Goal: Information Seeking & Learning: Find specific fact

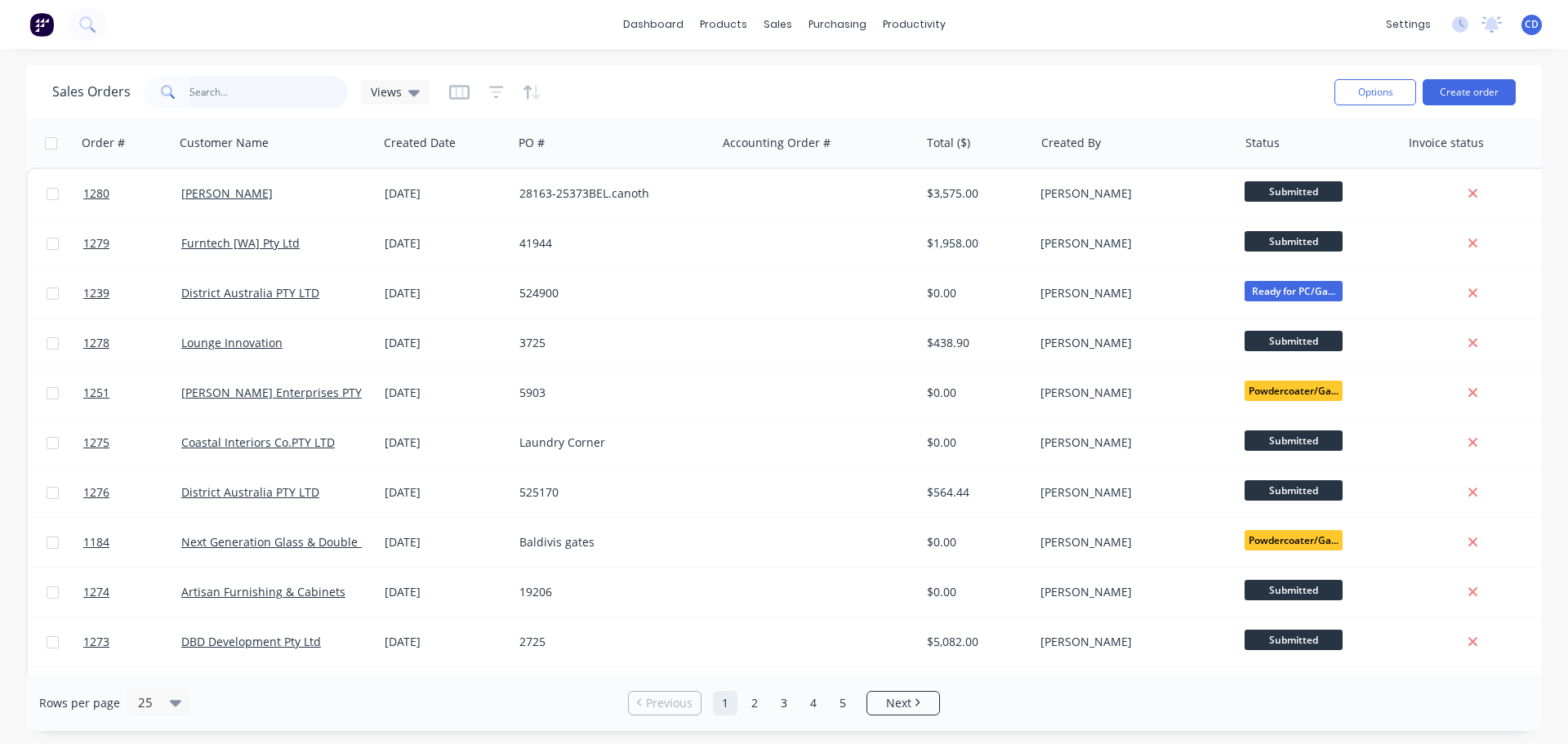
click at [306, 98] on input "text" at bounding box center [269, 92] width 159 height 33
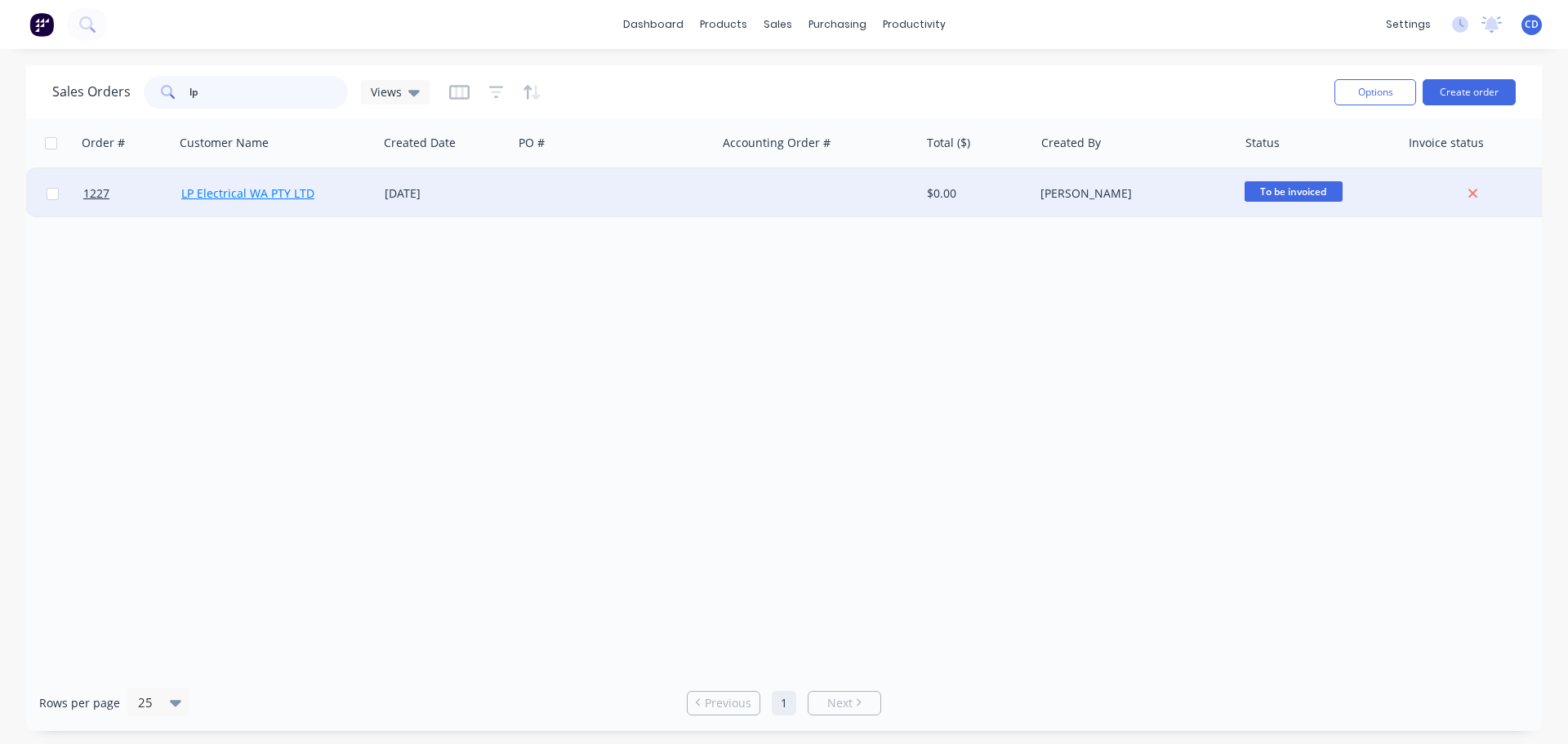
type input "lp"
click at [253, 185] on link "LP Electrical WA PTY LTD" at bounding box center [248, 193] width 133 height 15
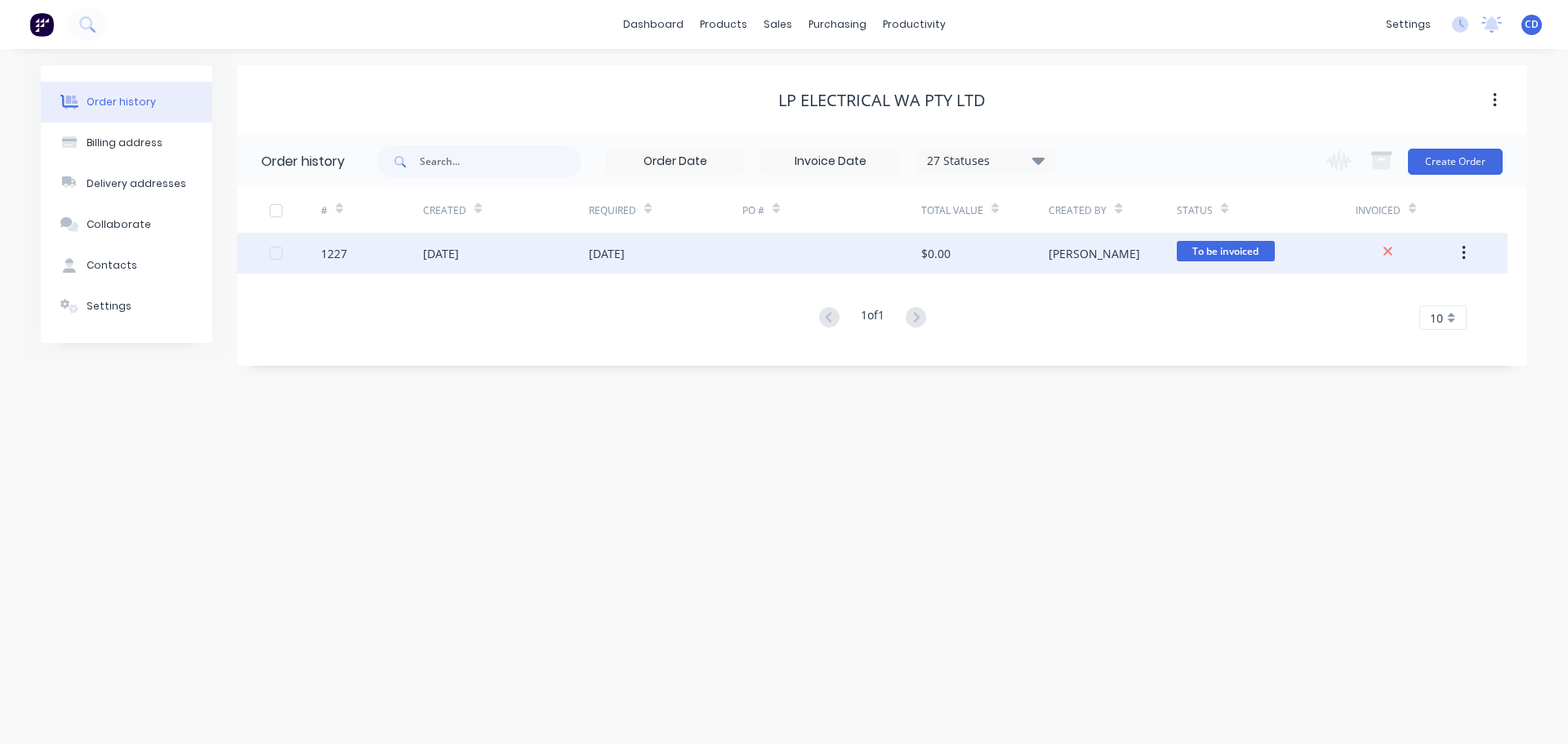
click at [558, 255] on div "[DATE]" at bounding box center [505, 252] width 166 height 41
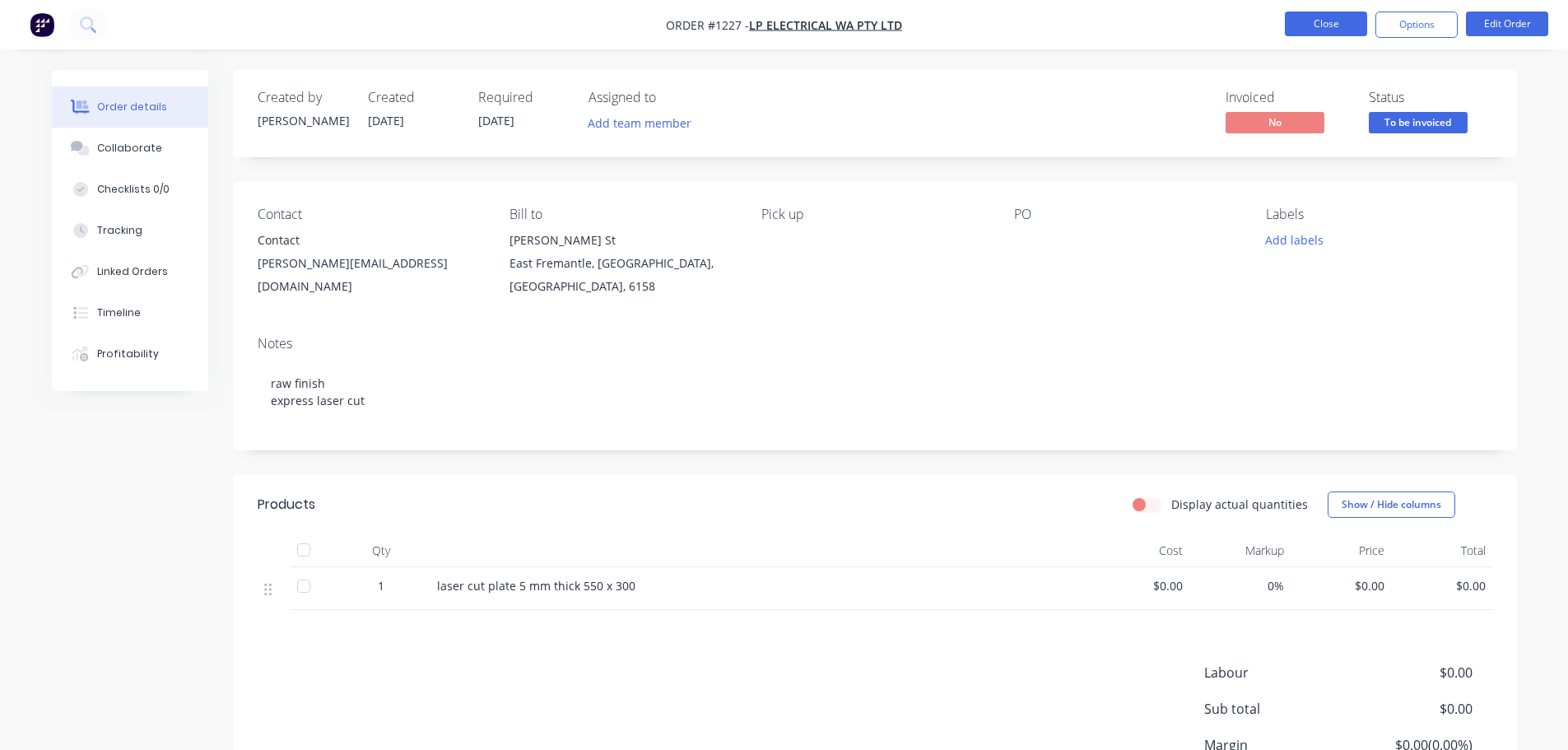
click at [1304, 24] on button "Close" at bounding box center [1326, 24] width 82 height 25
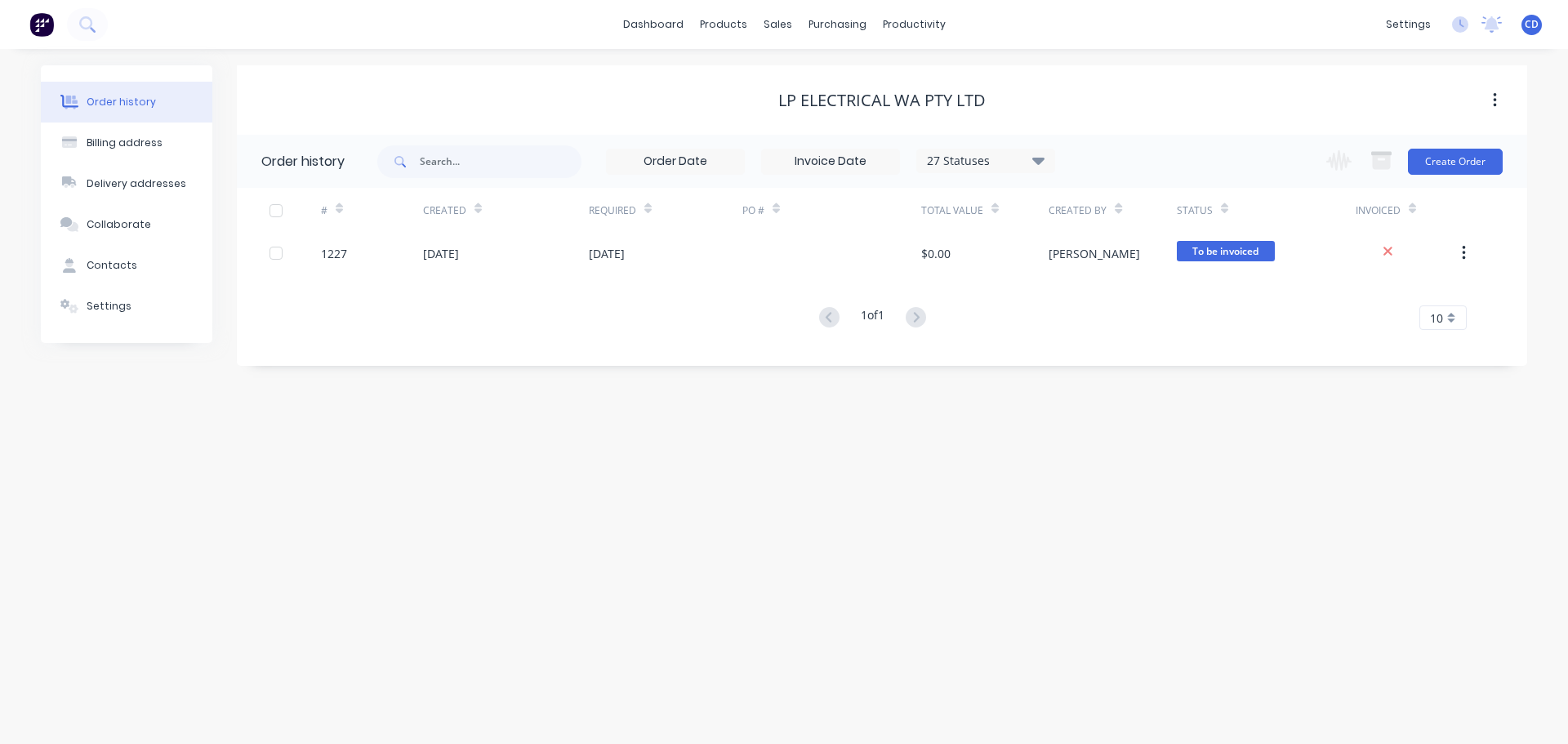
click at [993, 152] on div "27 Statuses" at bounding box center [985, 161] width 137 height 18
click at [1121, 349] on label at bounding box center [1121, 349] width 0 height 0
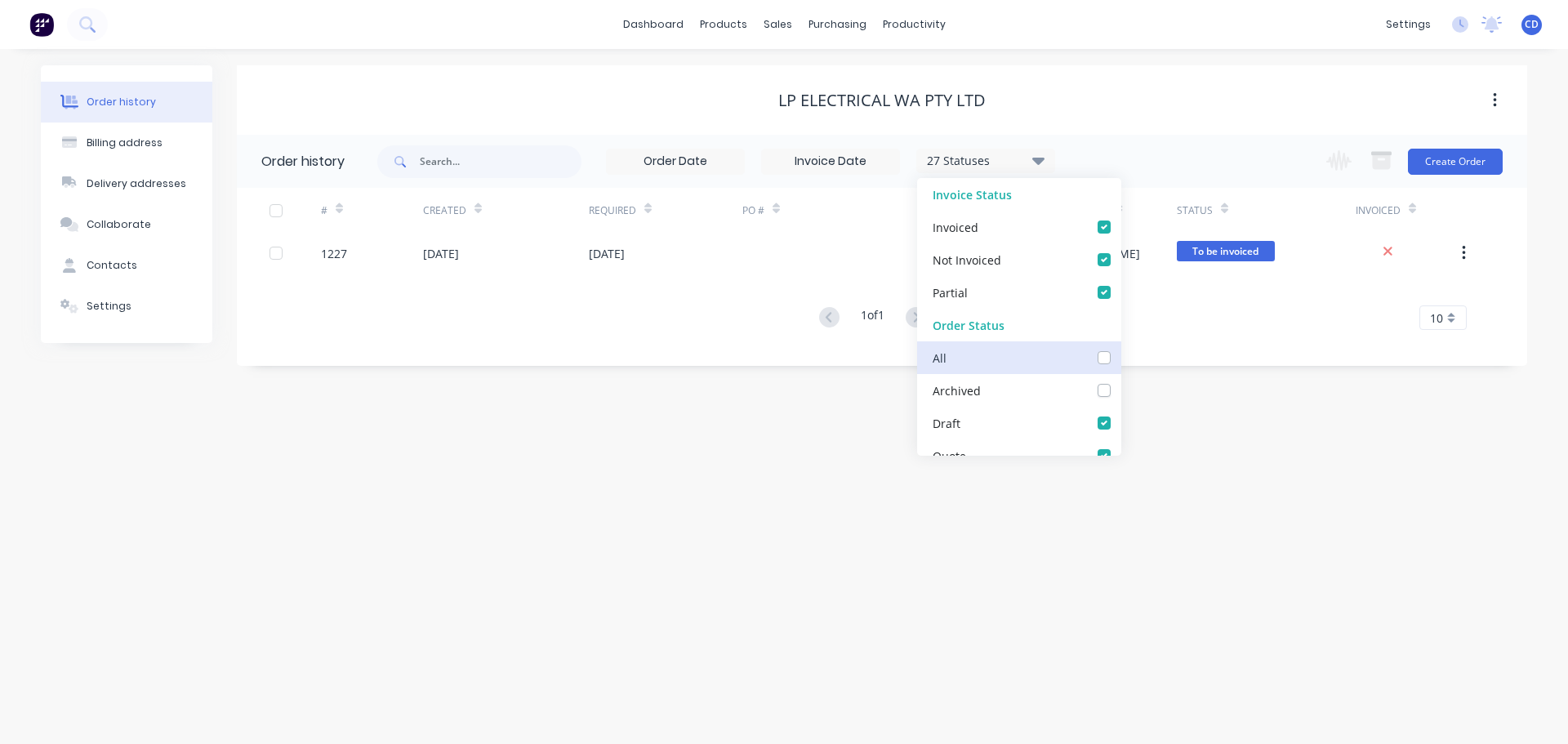
click at [1121, 355] on input "checkbox" at bounding box center [1127, 356] width 13 height 15
checkbox input "true"
click at [805, 409] on div "Order history Billing address Delivery addresses Collaborate Contacts Settings …" at bounding box center [784, 396] width 1568 height 695
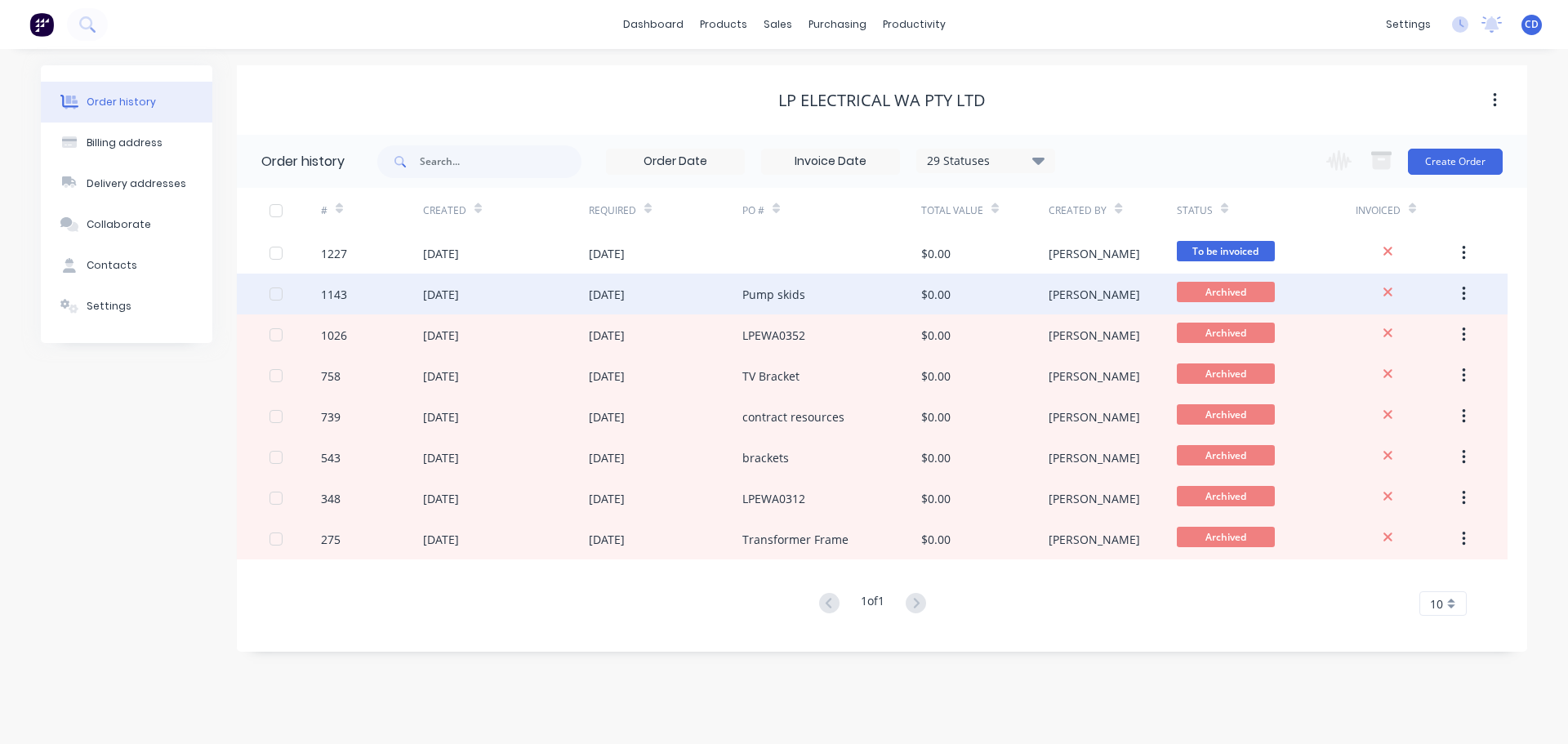
click at [564, 298] on div "[DATE]" at bounding box center [505, 293] width 166 height 41
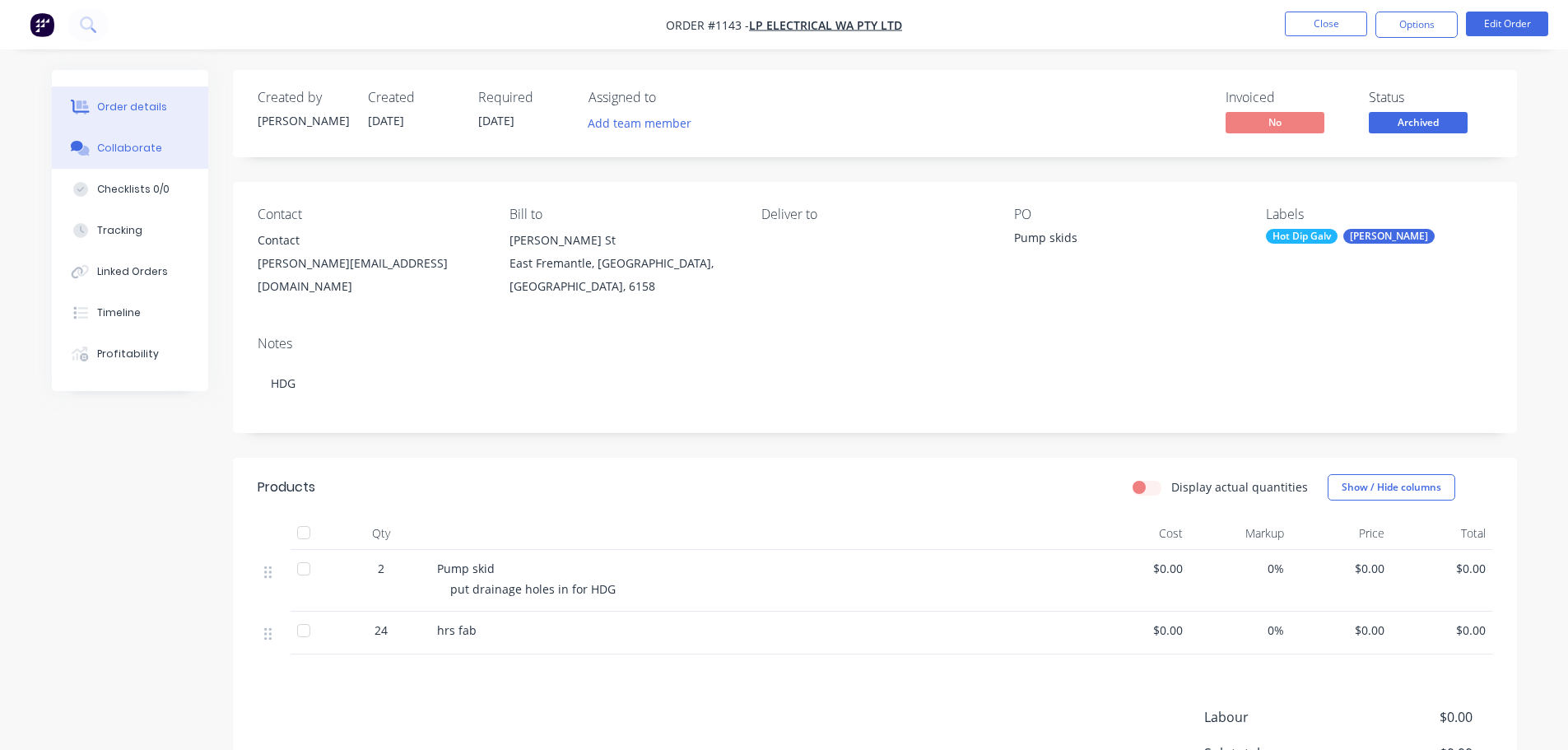
click at [157, 154] on button "Collaborate" at bounding box center [130, 148] width 156 height 41
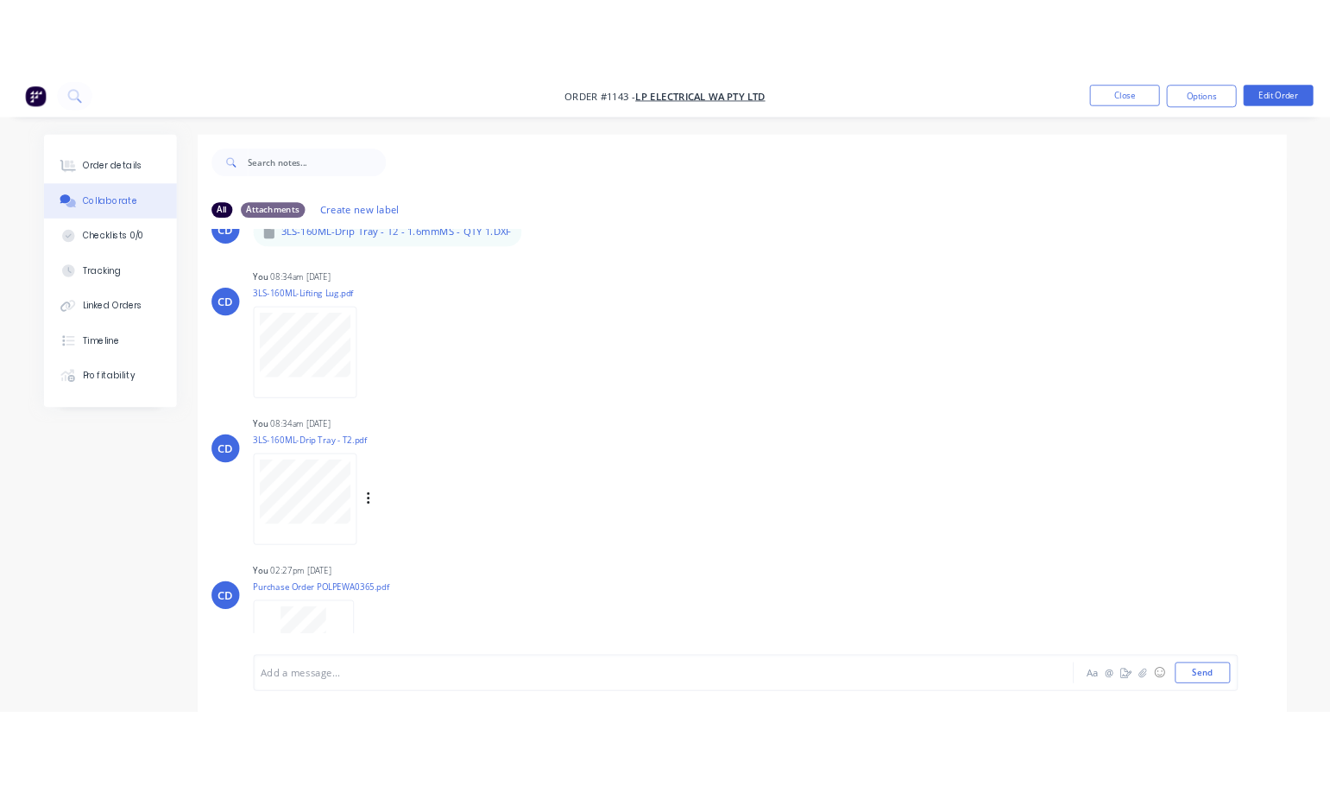
scroll to position [2372, 0]
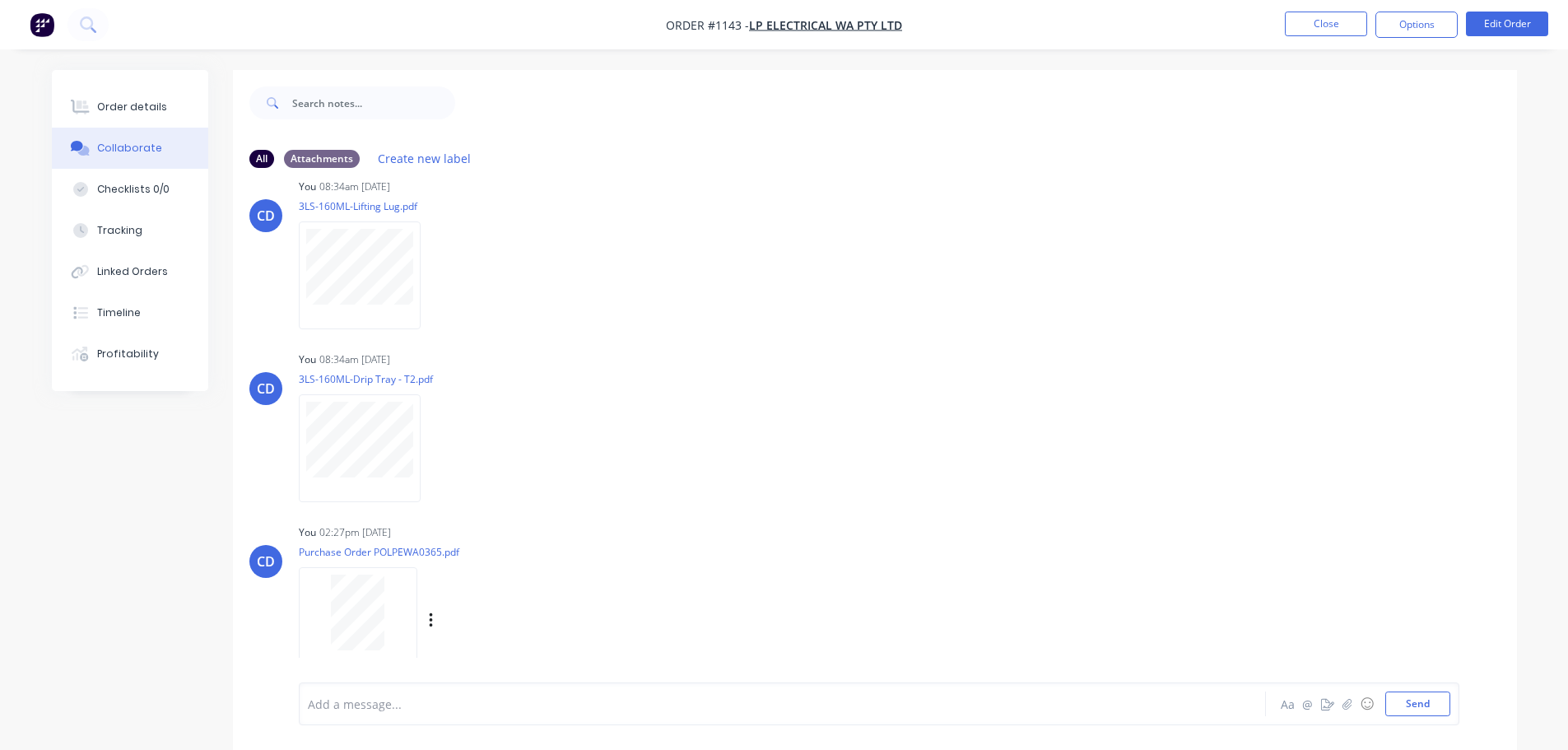
click at [326, 608] on div at bounding box center [357, 612] width 104 height 75
click at [1334, 21] on button "Close" at bounding box center [1326, 24] width 82 height 25
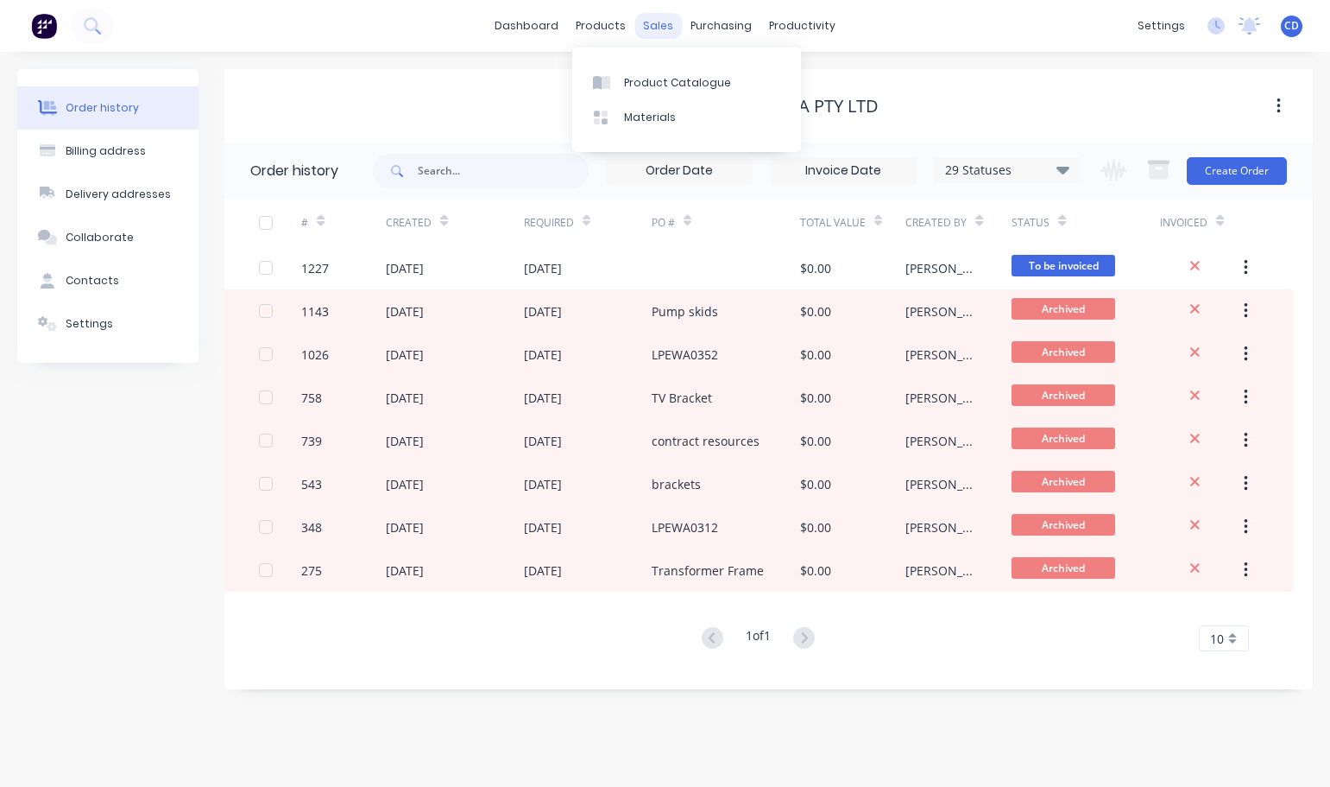
click at [648, 22] on div "sales" at bounding box center [658, 26] width 47 height 26
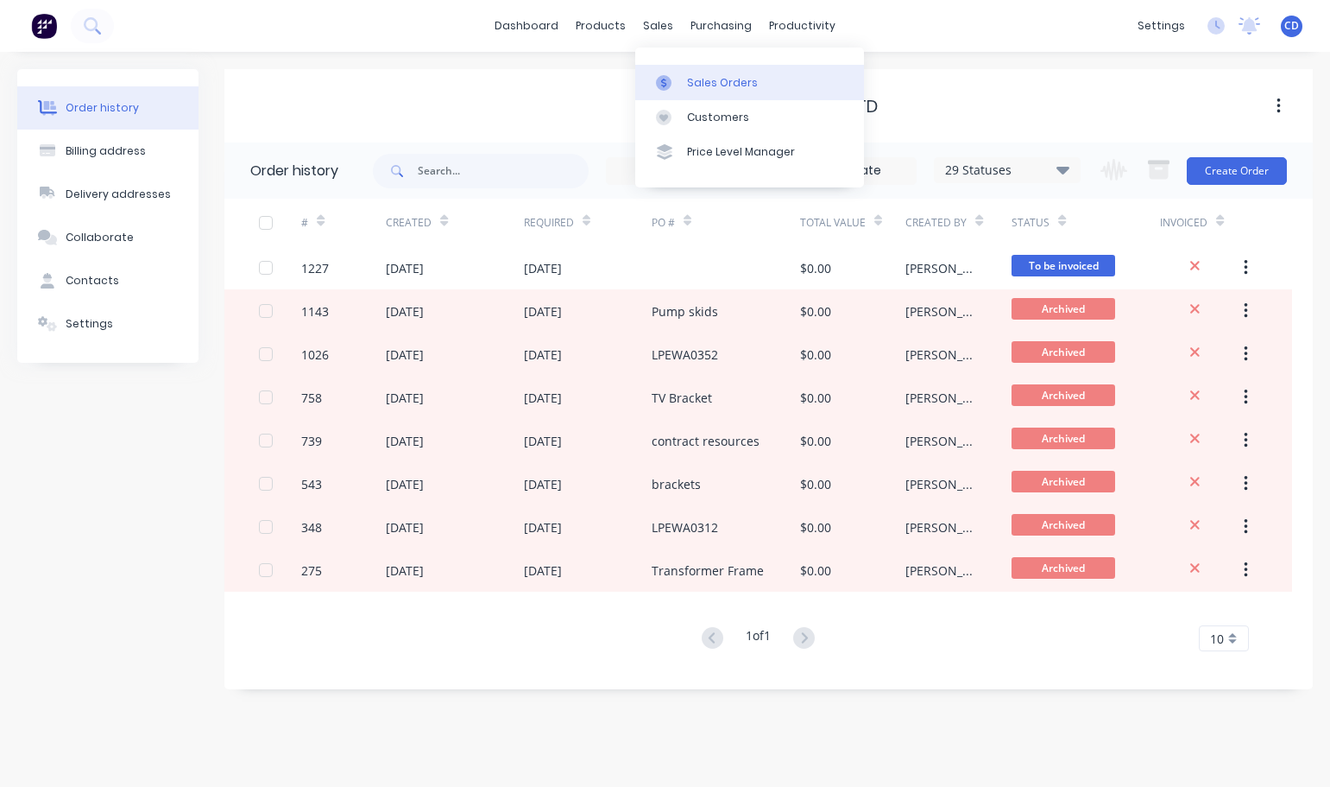
click at [684, 79] on link "Sales Orders" at bounding box center [749, 82] width 229 height 35
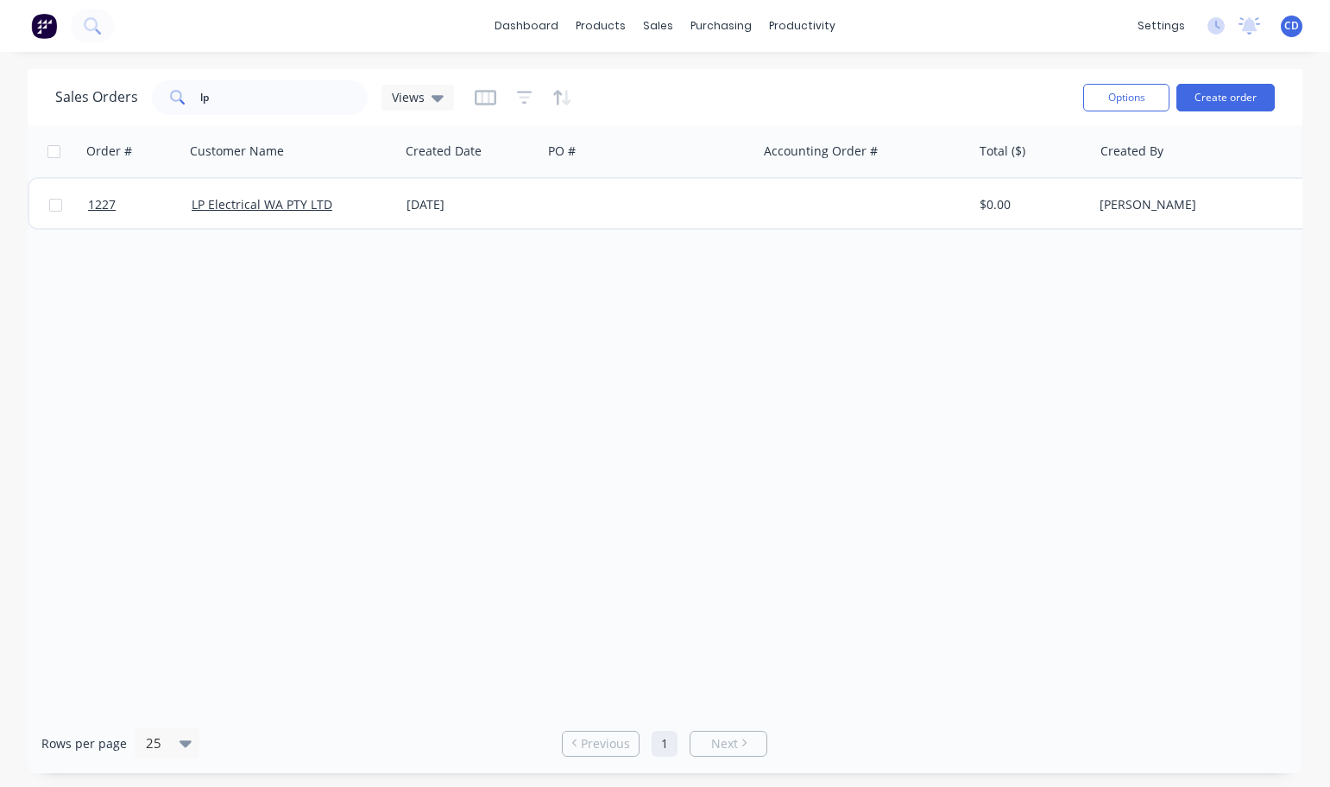
drag, startPoint x: 1145, startPoint y: 408, endPoint x: 1070, endPoint y: 511, distance: 128.0
click at [1145, 408] on div "Order # Customer Name Created Date PO # Accounting Order # Total ($) Created By…" at bounding box center [665, 419] width 1275 height 588
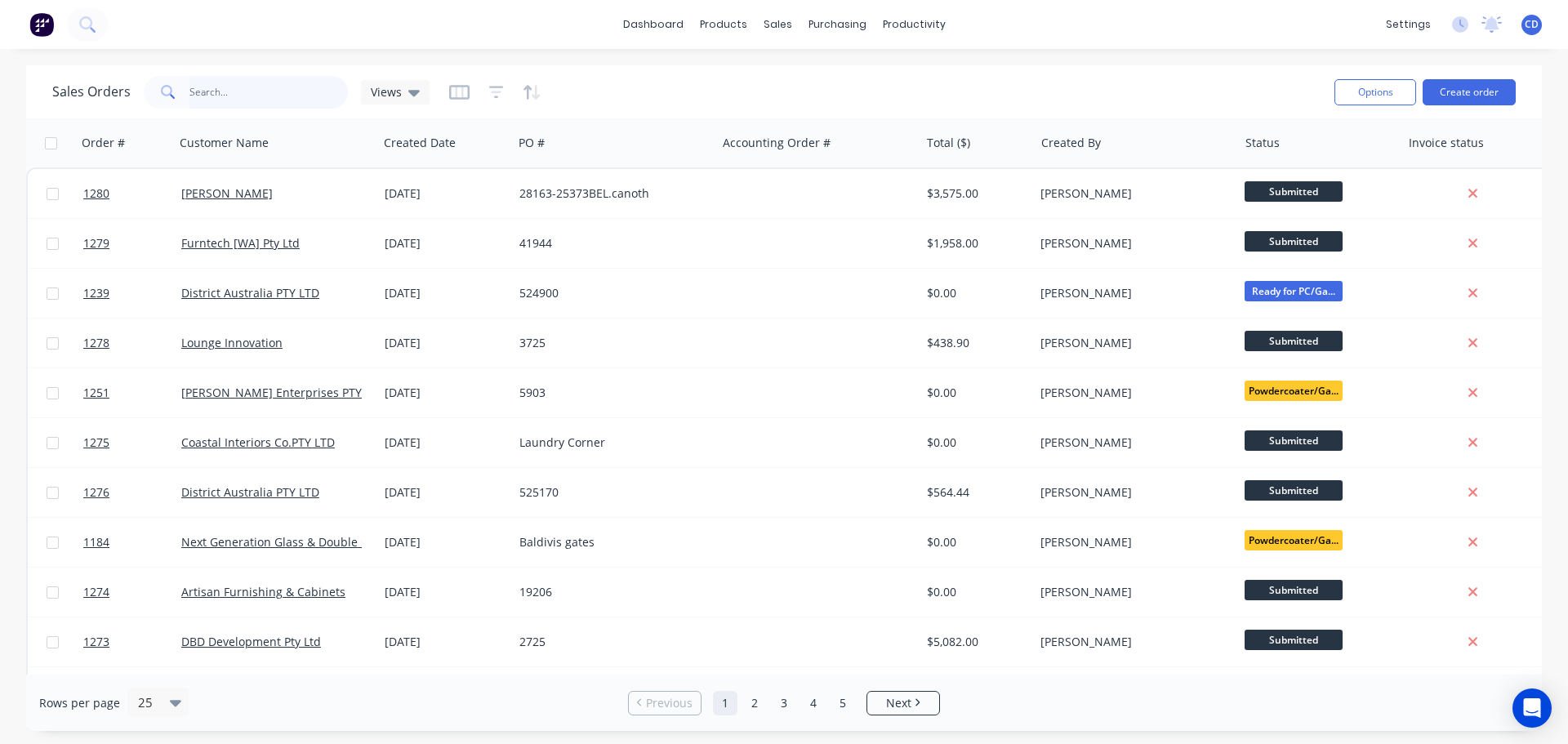
click at [227, 93] on input "text" at bounding box center [269, 92] width 159 height 33
type input "1149"
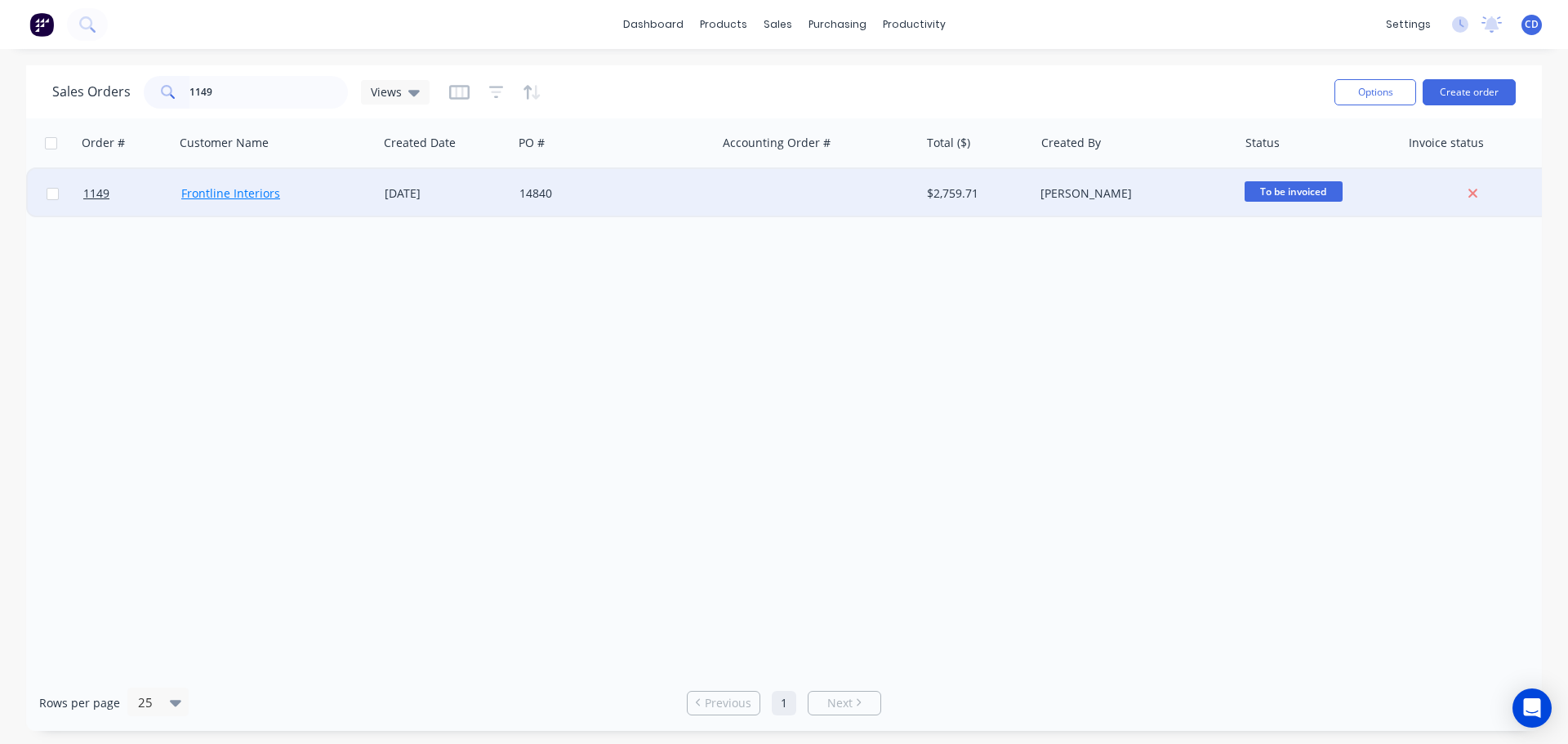
click at [257, 196] on link "Frontline Interiors" at bounding box center [231, 193] width 98 height 15
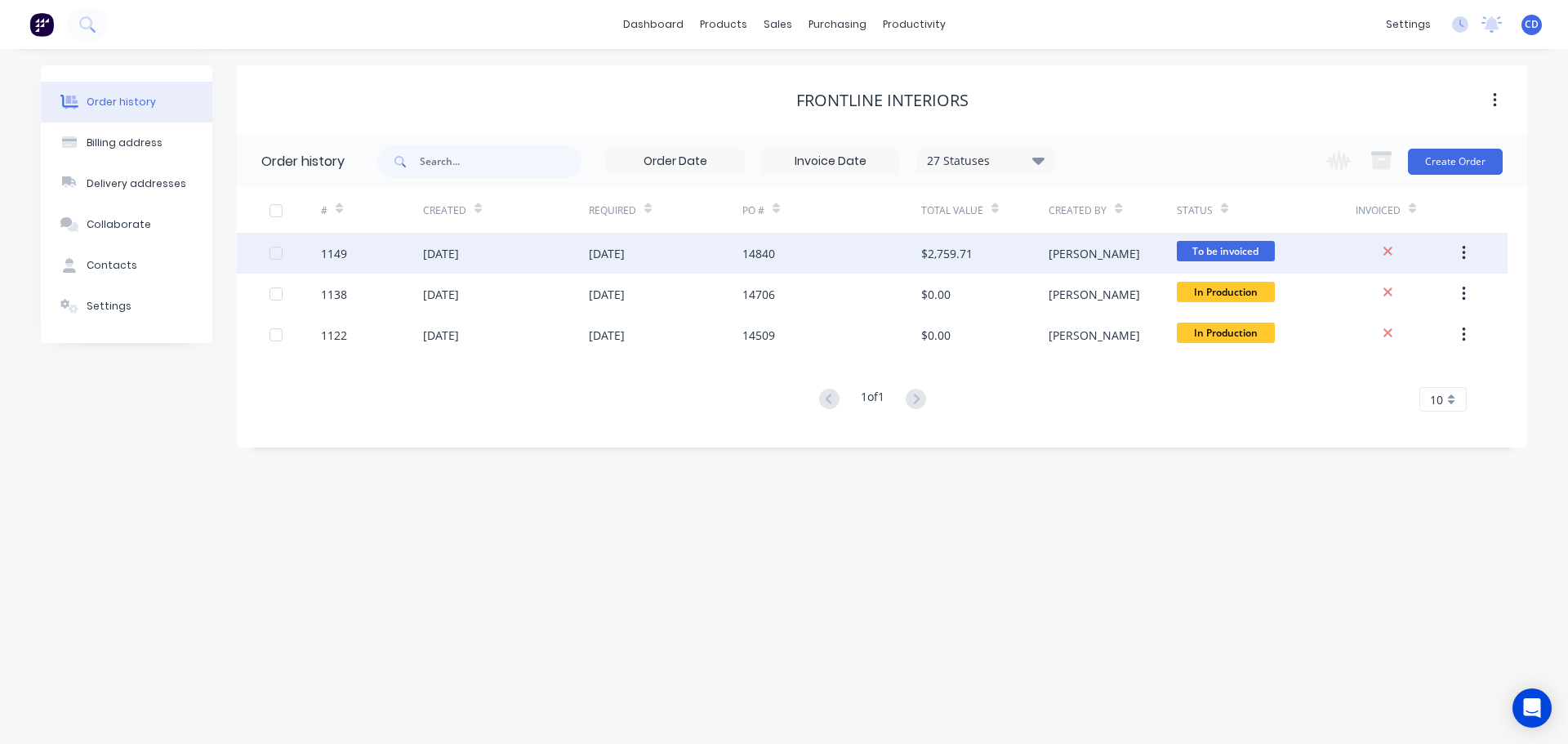
click at [459, 257] on div "[DATE]" at bounding box center [441, 253] width 36 height 17
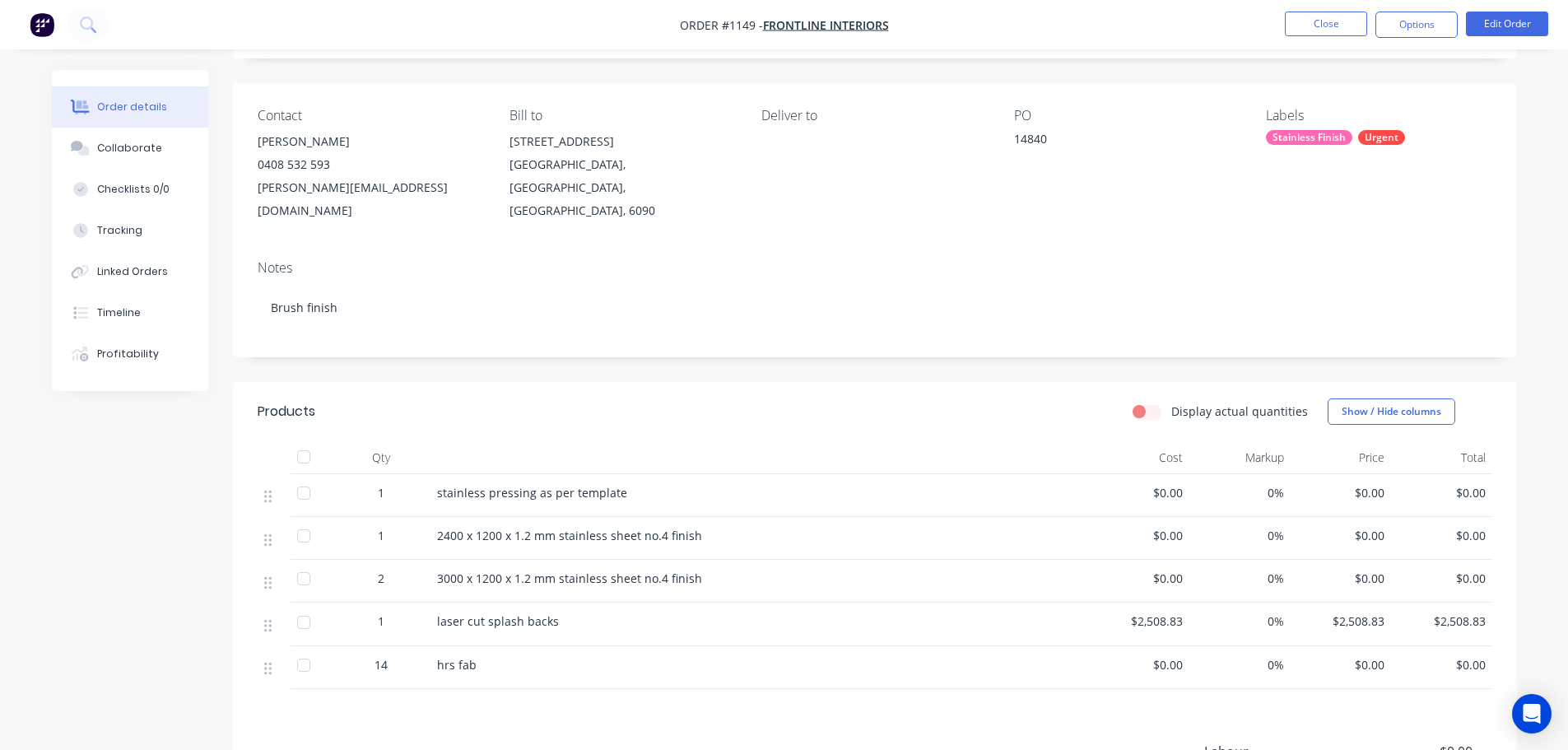
scroll to position [247, 0]
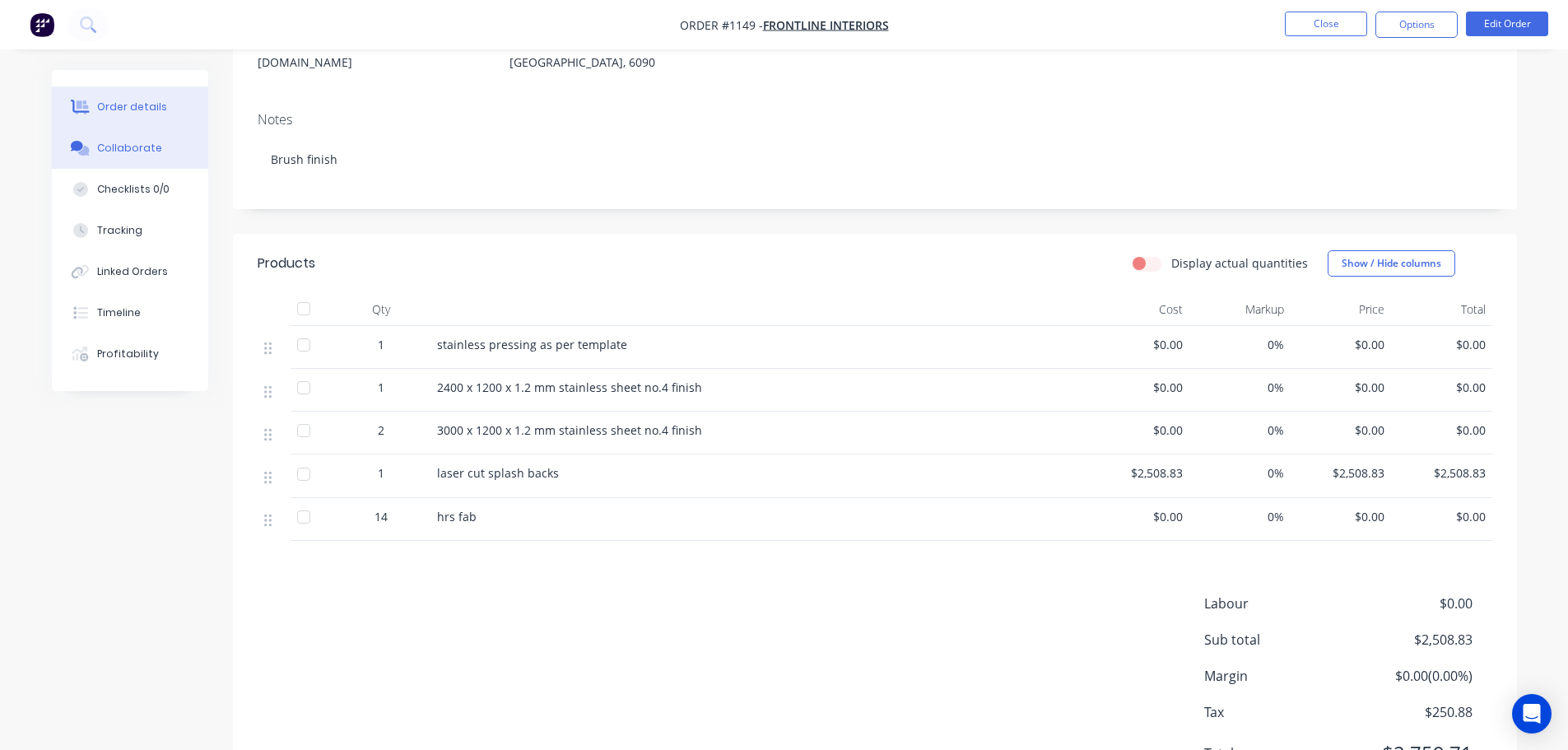
click at [110, 144] on div "Collaborate" at bounding box center [130, 149] width 65 height 15
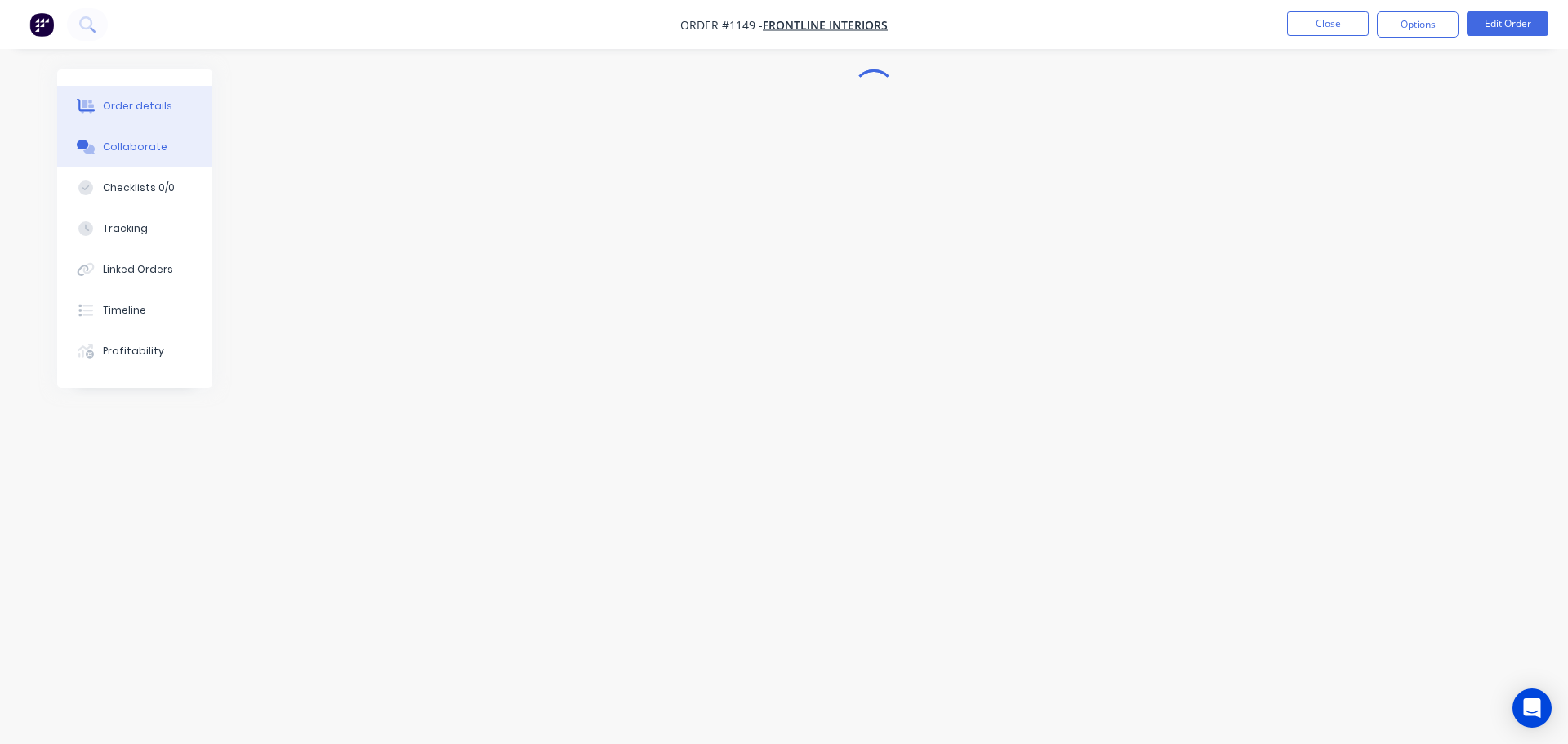
click at [132, 108] on div "Order details" at bounding box center [137, 106] width 69 height 15
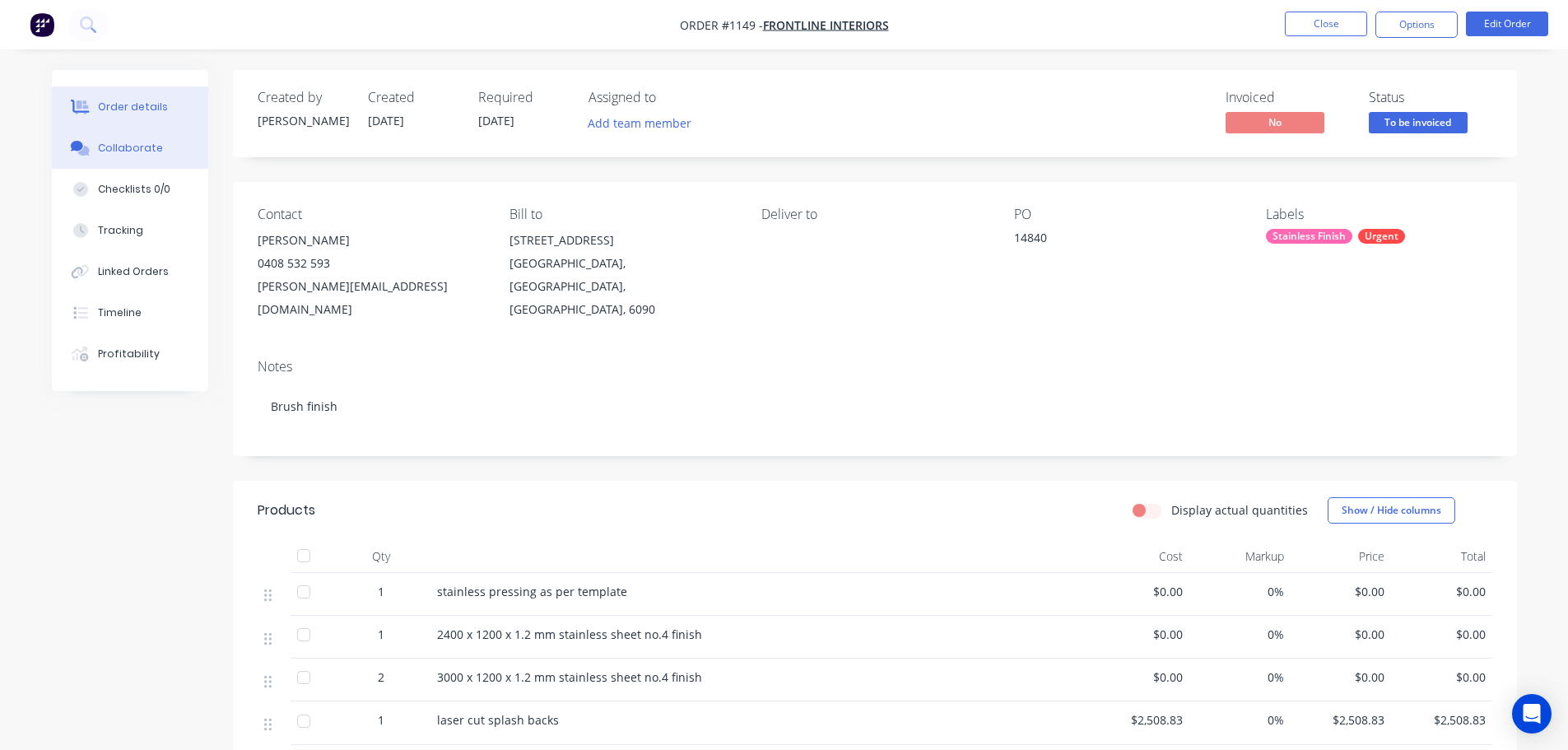
click at [134, 161] on button "Collaborate" at bounding box center [130, 148] width 156 height 41
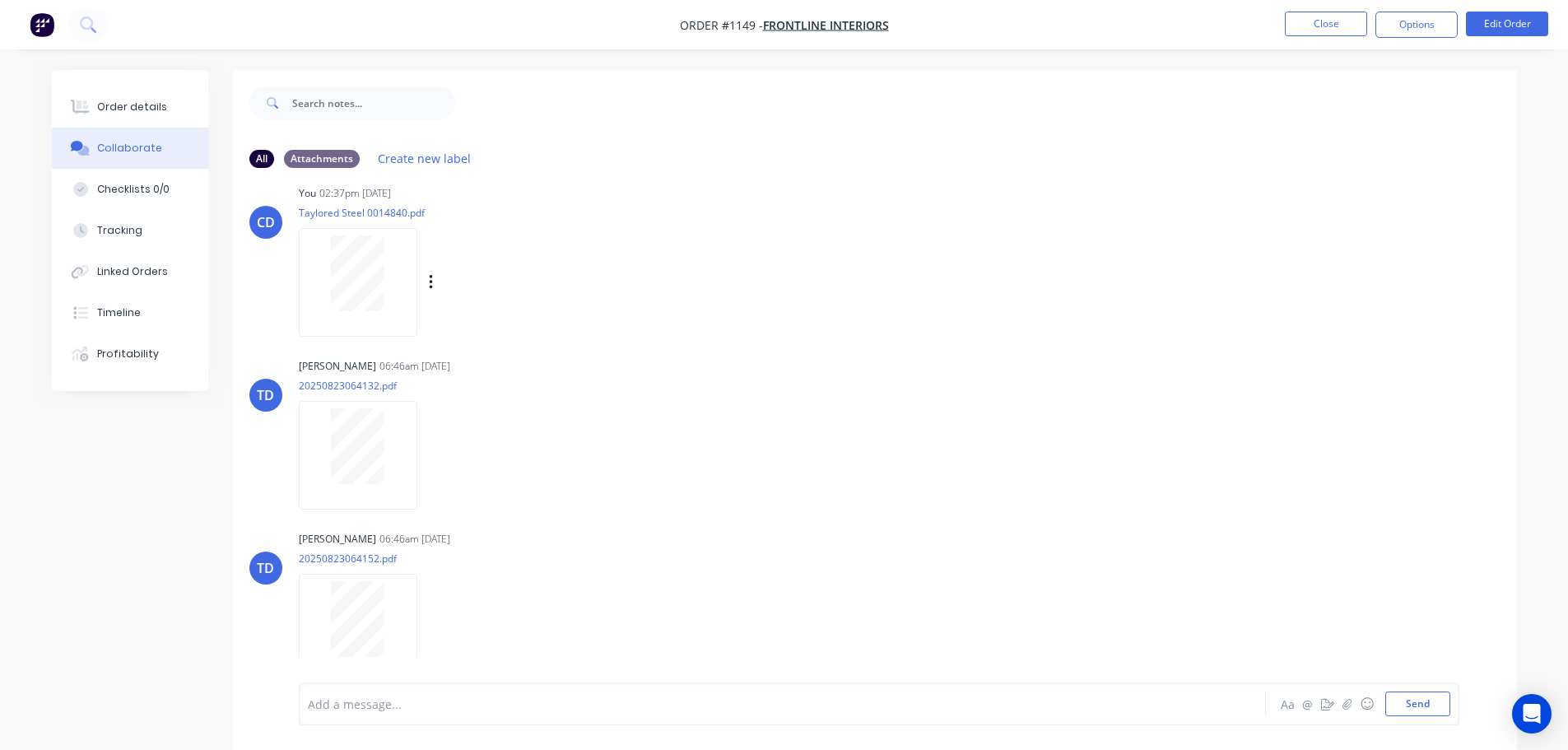
scroll to position [32, 0]
click at [385, 579] on div at bounding box center [357, 611] width 104 height 75
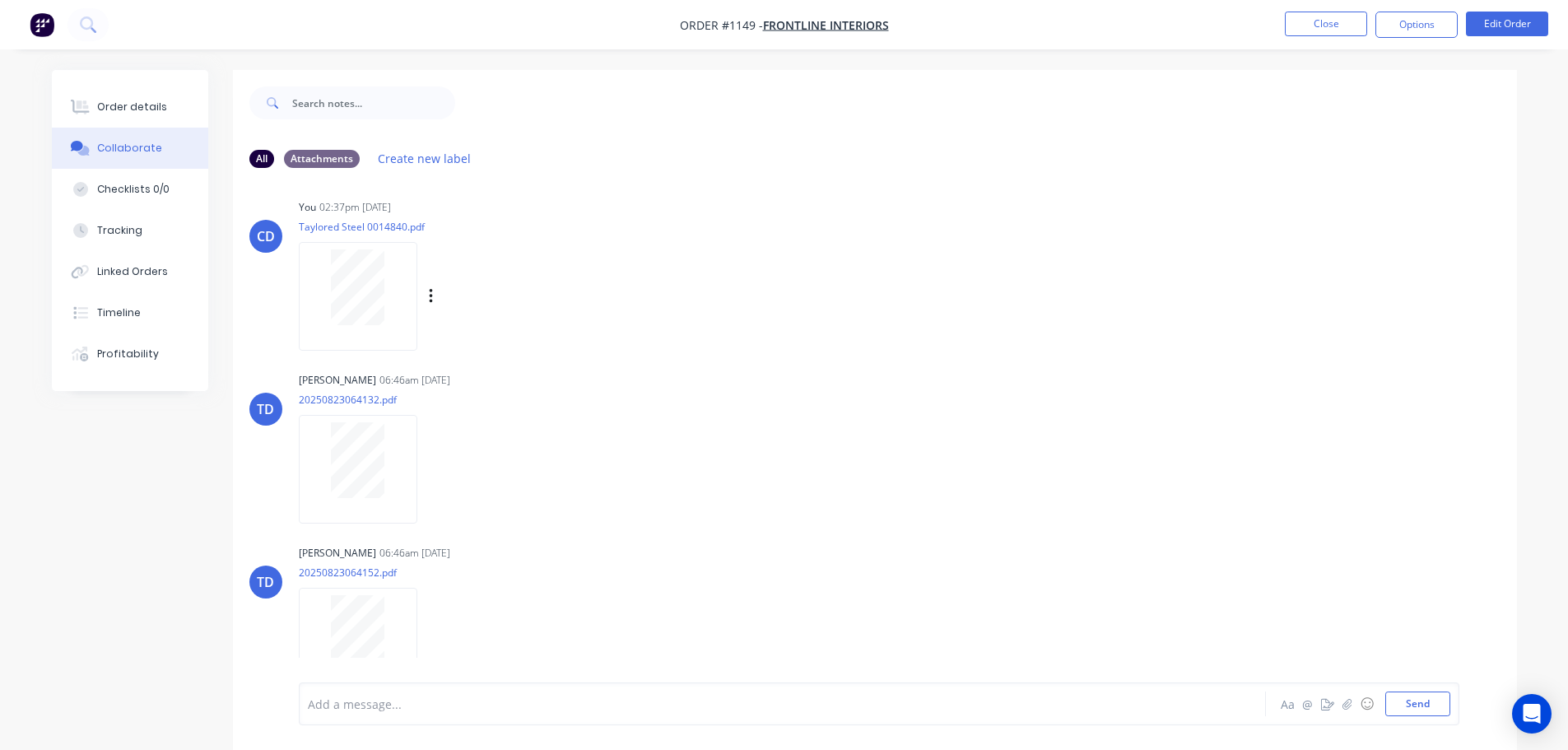
scroll to position [0, 0]
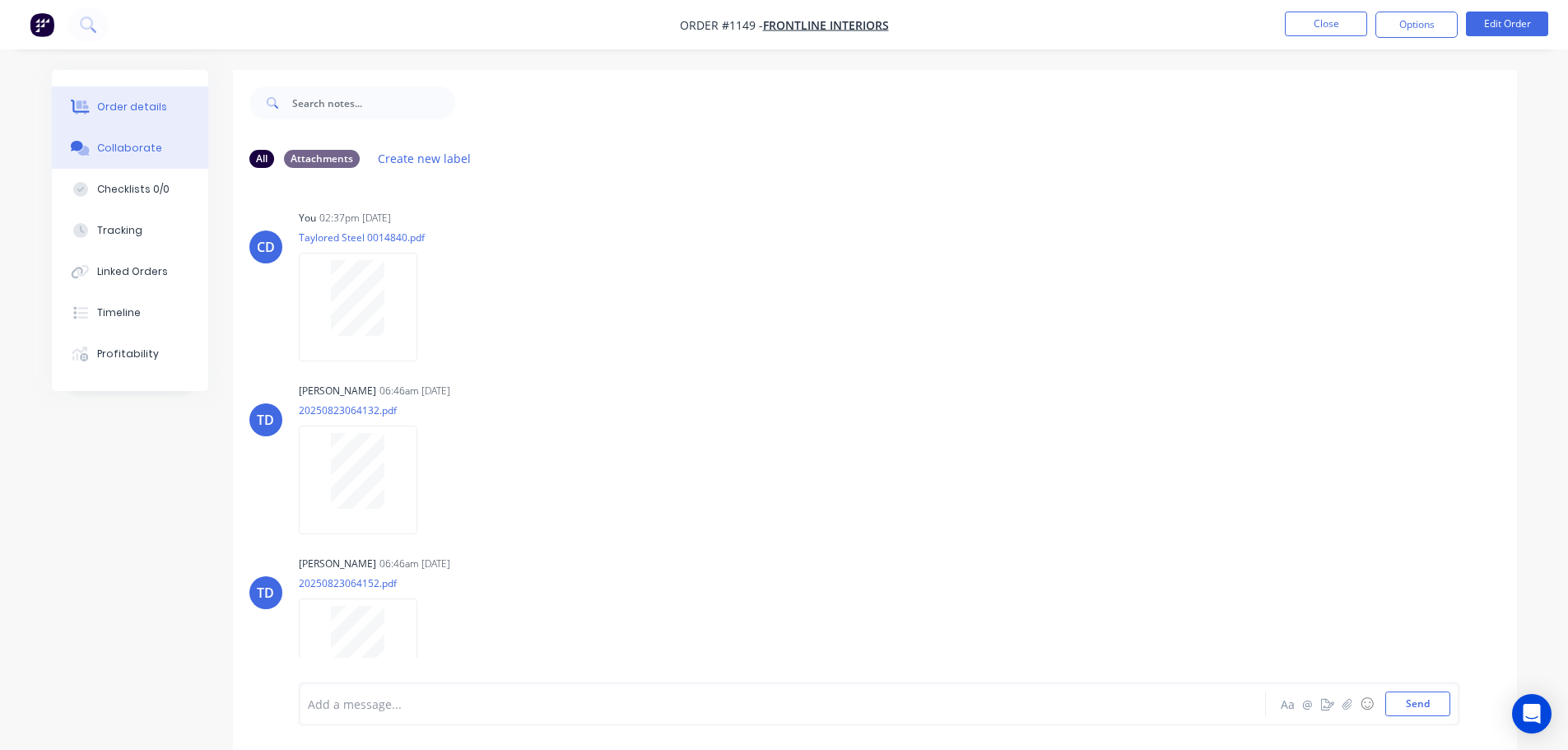
click at [164, 109] on button "Order details" at bounding box center [130, 107] width 156 height 41
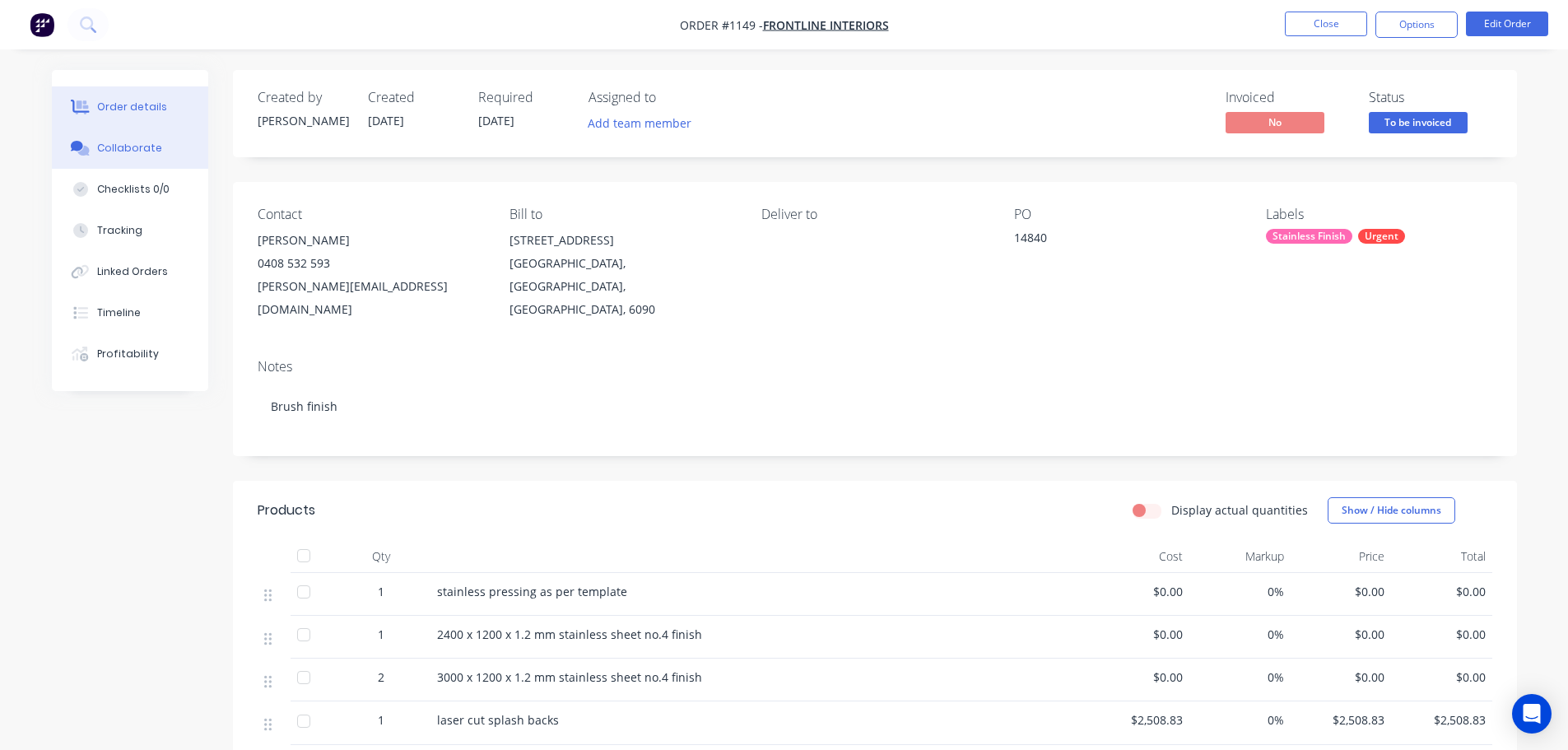
click at [113, 159] on button "Collaborate" at bounding box center [130, 148] width 156 height 41
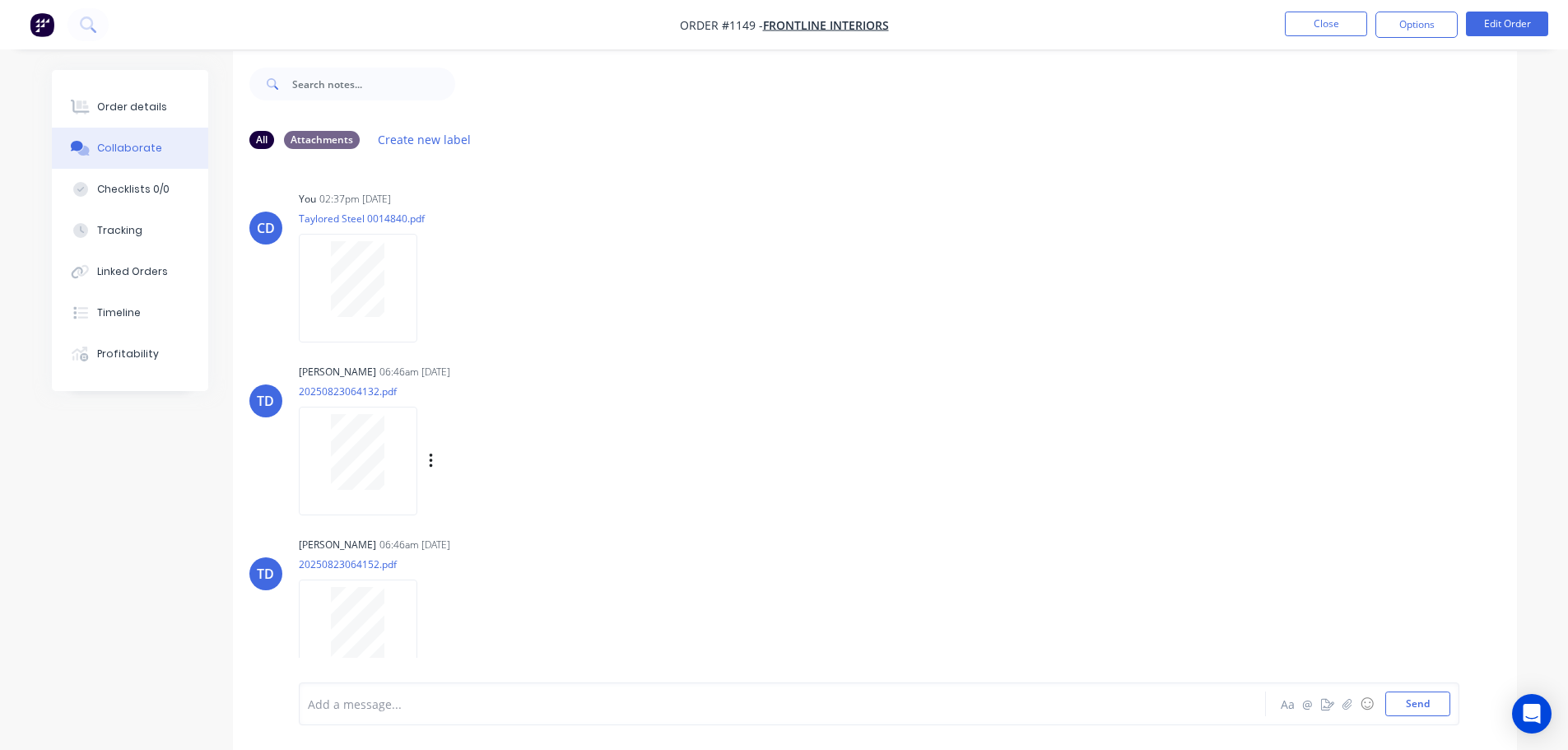
scroll to position [25, 0]
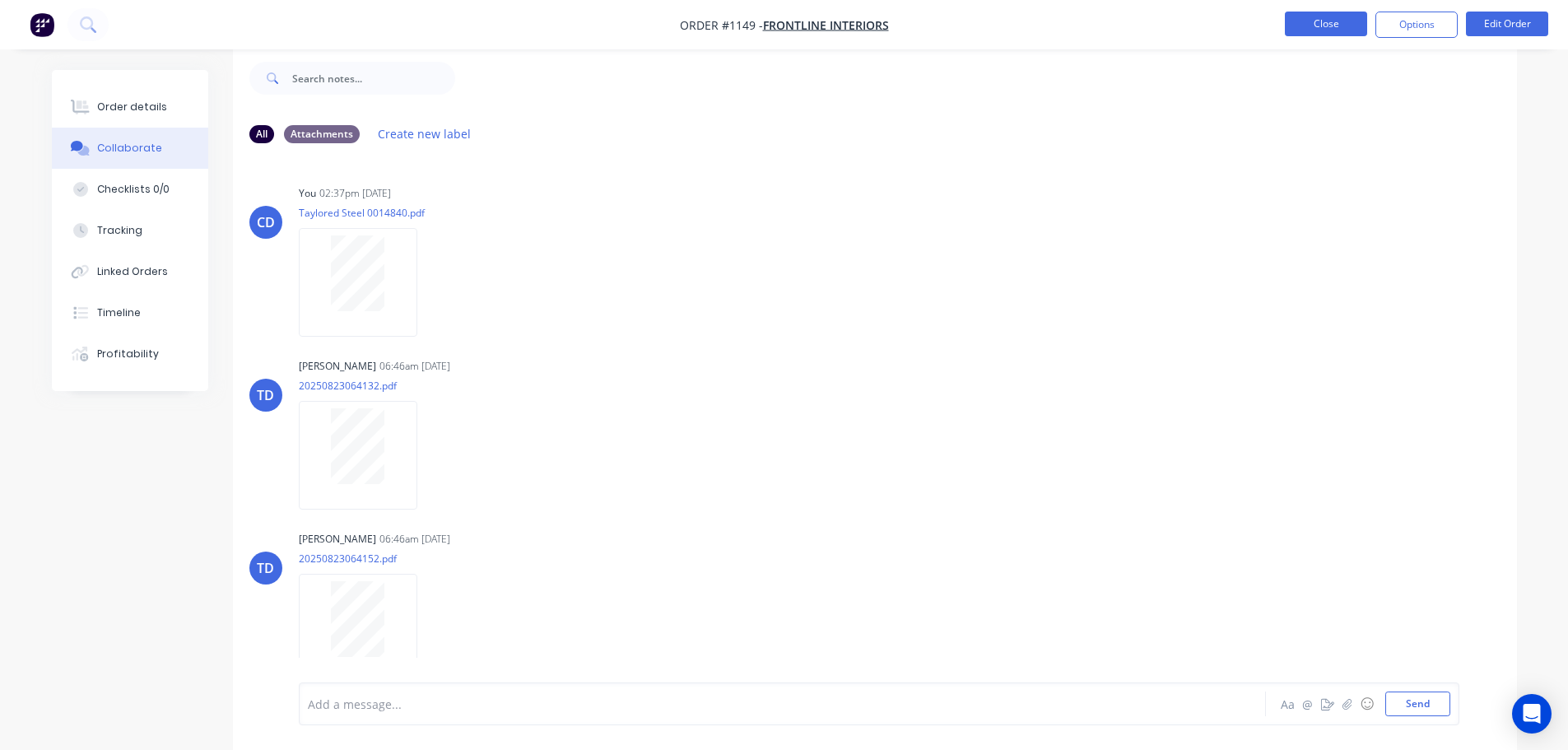
click at [1340, 27] on button "Close" at bounding box center [1326, 24] width 82 height 25
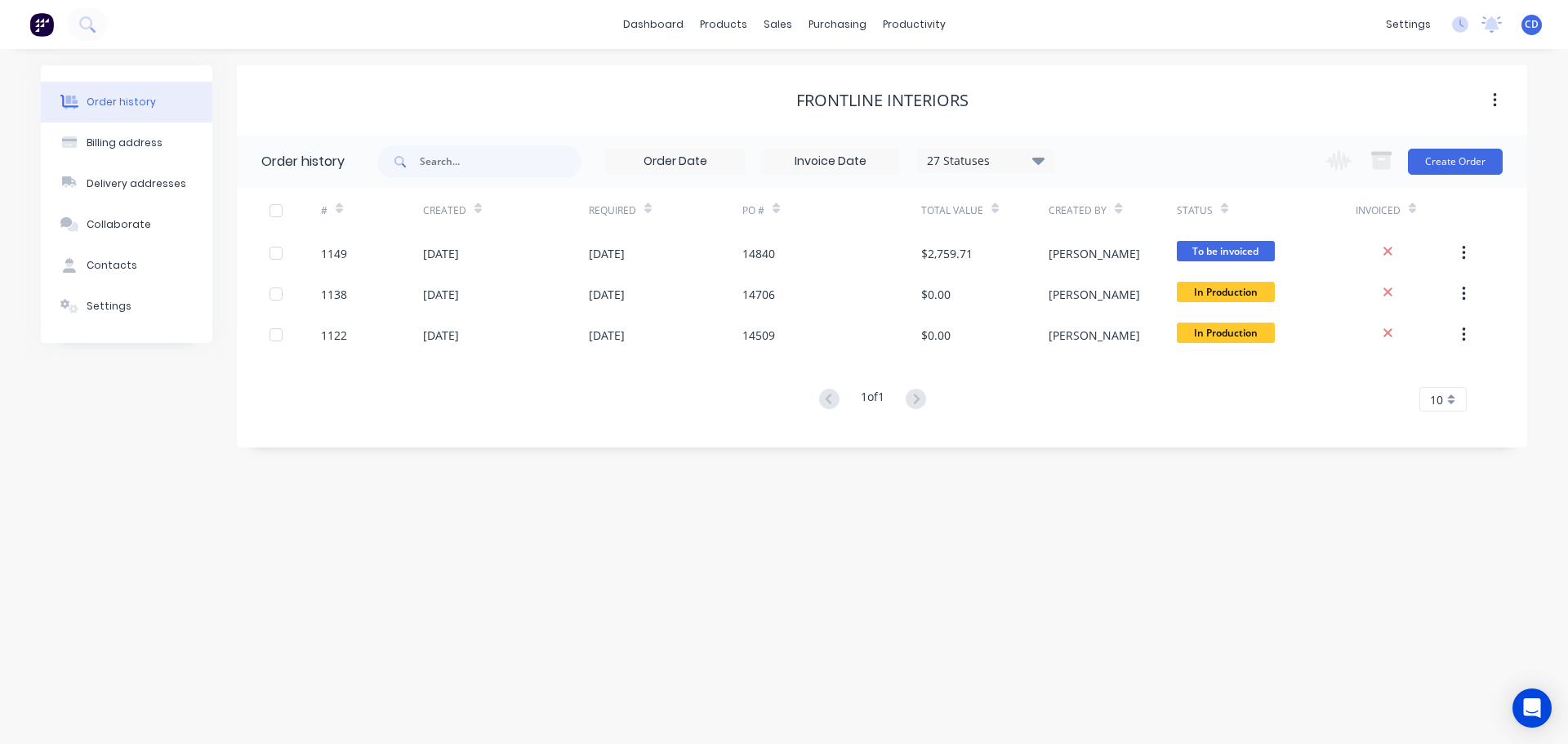
click at [840, 743] on html "dashboard products sales purchasing productivity dashboard products Product Cat…" at bounding box center [784, 372] width 1568 height 744
click at [824, 72] on div "Sales Orders" at bounding box center [837, 78] width 67 height 15
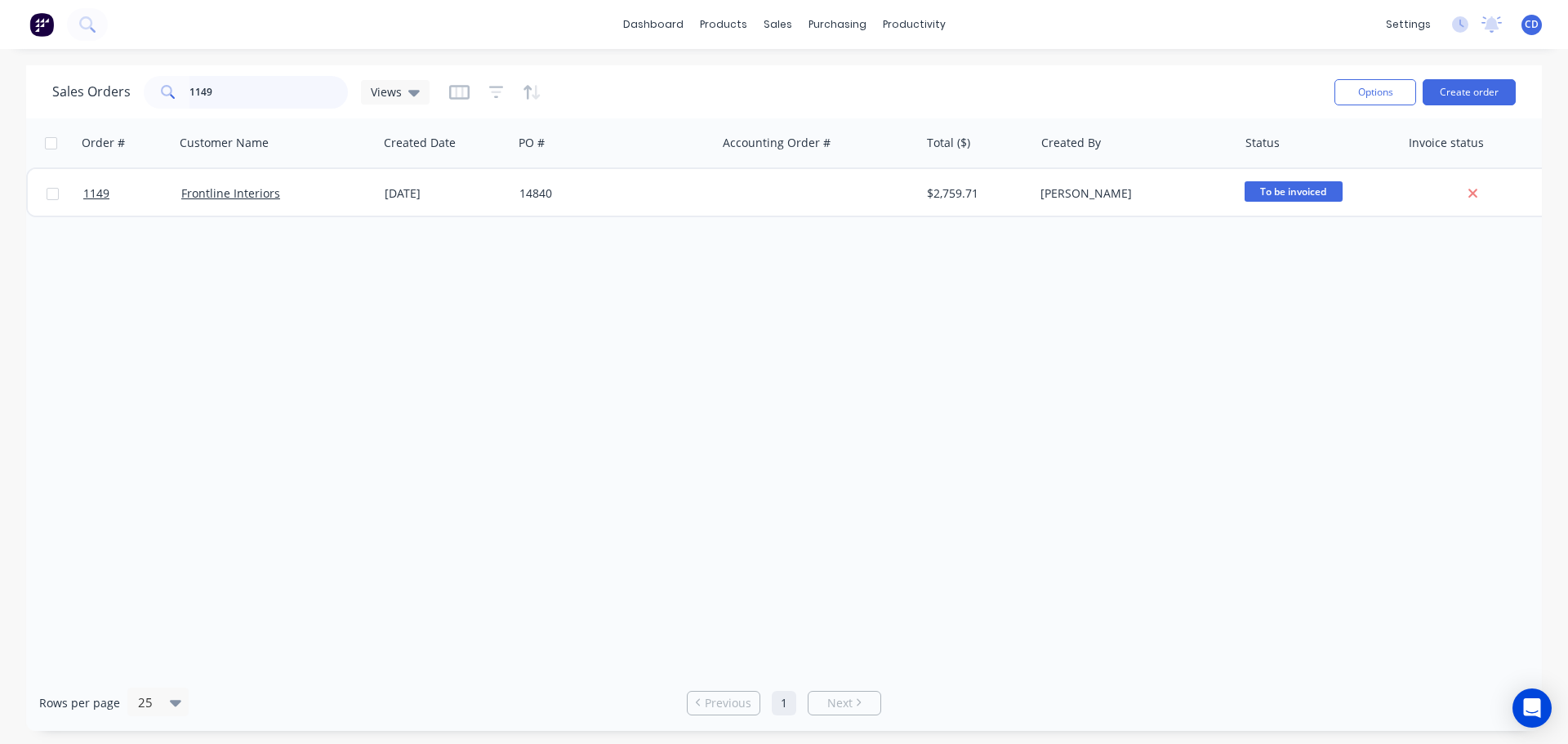
click at [285, 94] on input "1149" at bounding box center [269, 92] width 159 height 33
type input "1"
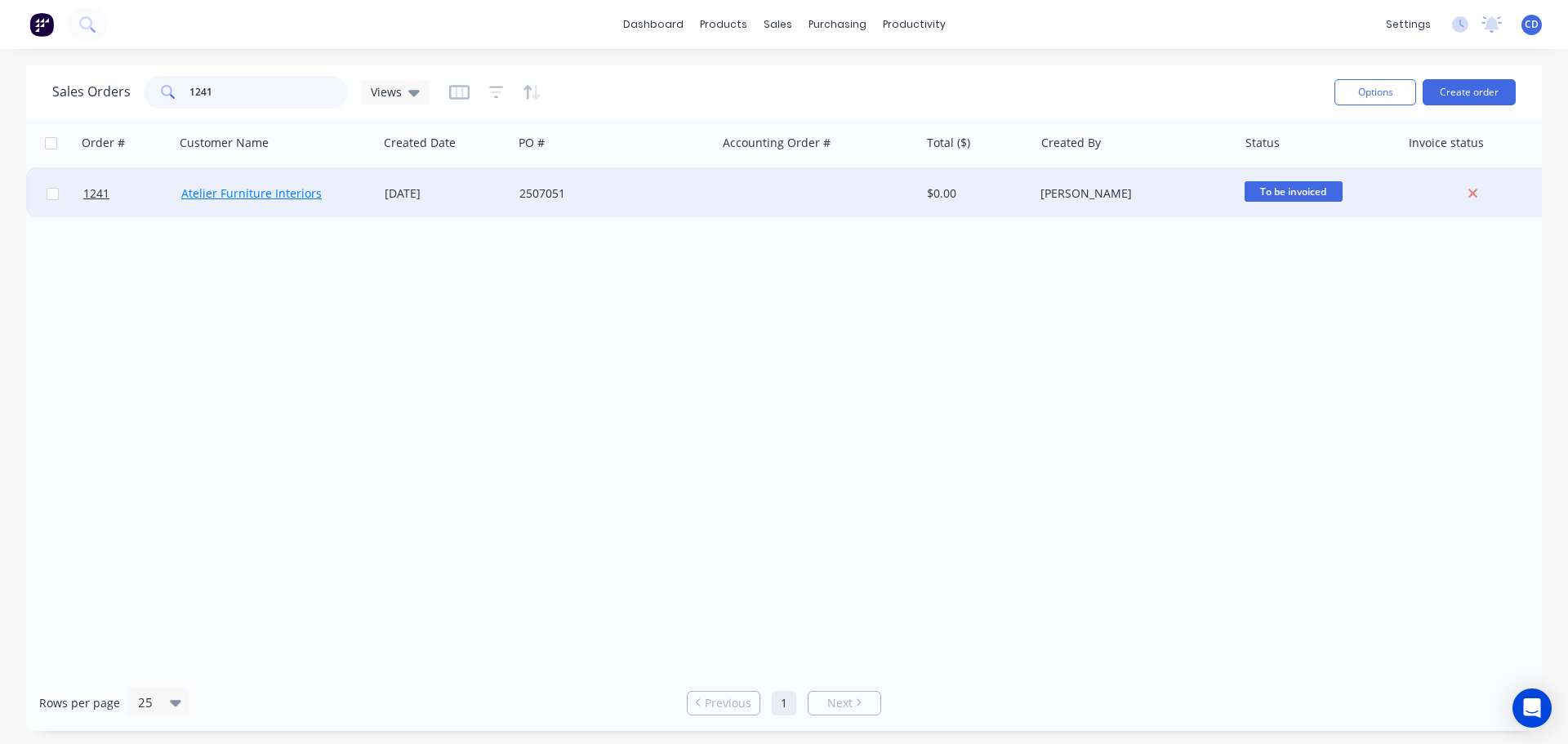
type input "1241"
click at [289, 200] on link "Atelier Furniture Interiors" at bounding box center [252, 193] width 141 height 15
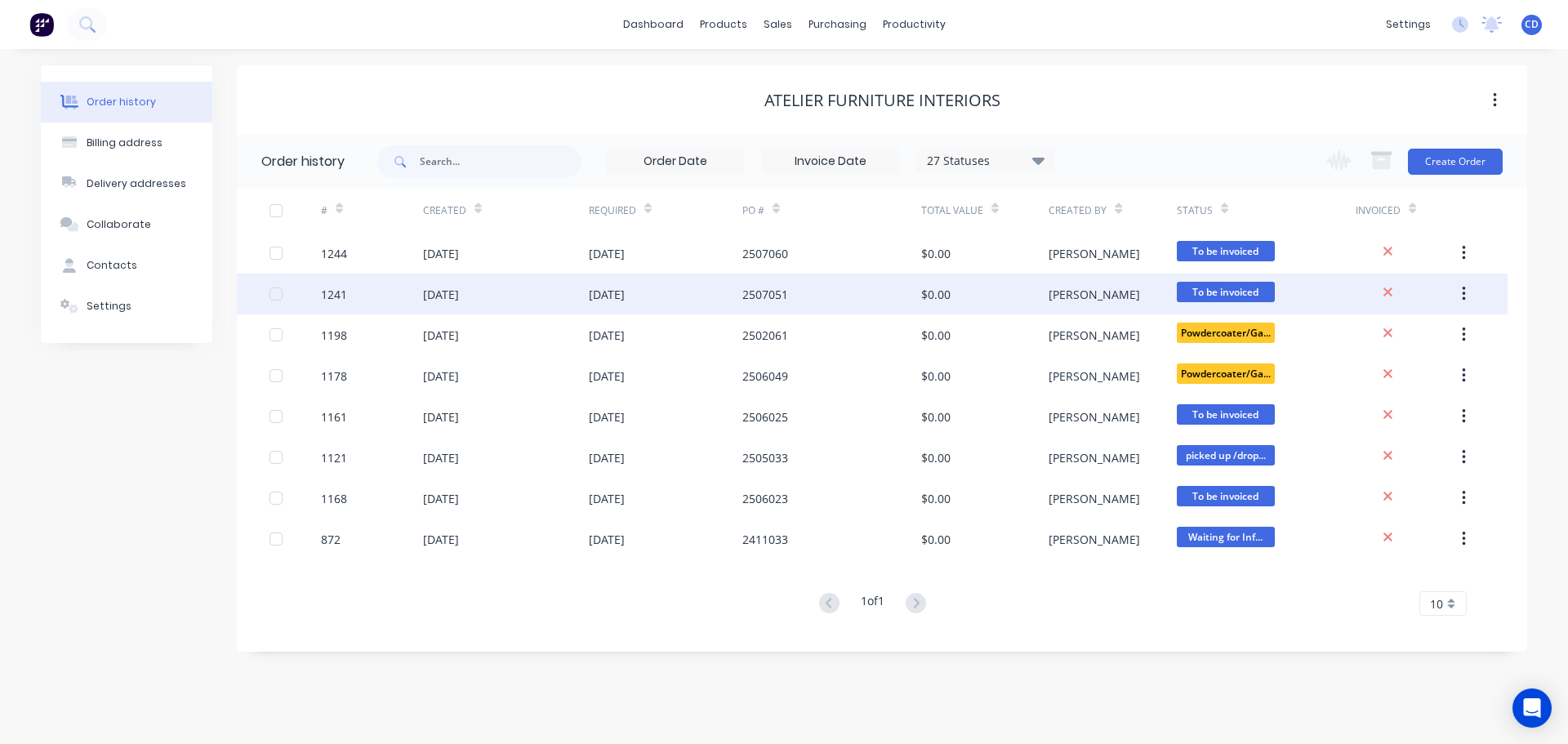
click at [432, 304] on div "[DATE]" at bounding box center [505, 293] width 166 height 41
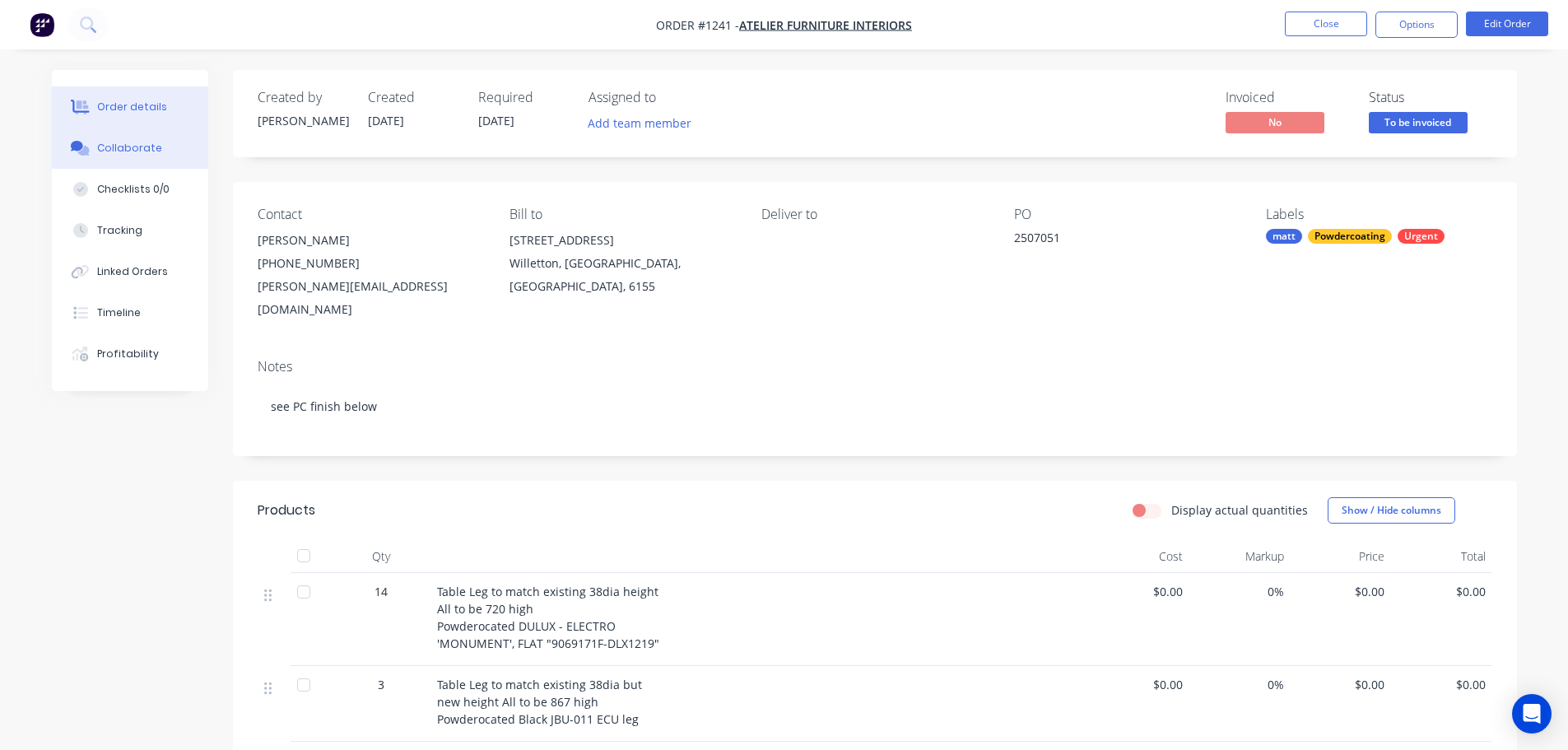
click at [159, 148] on button "Collaborate" at bounding box center [130, 148] width 156 height 41
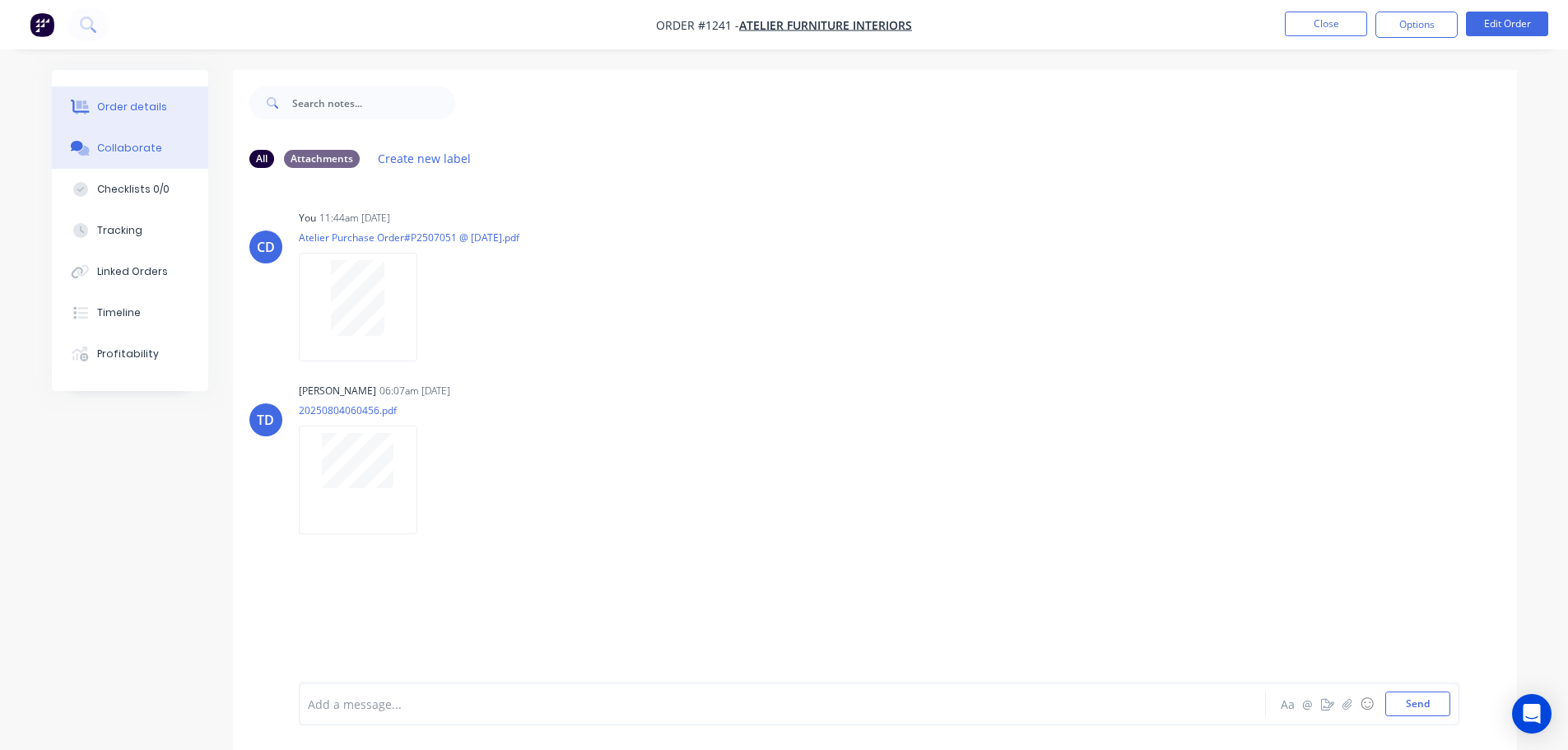
click at [156, 108] on div "Order details" at bounding box center [132, 107] width 70 height 15
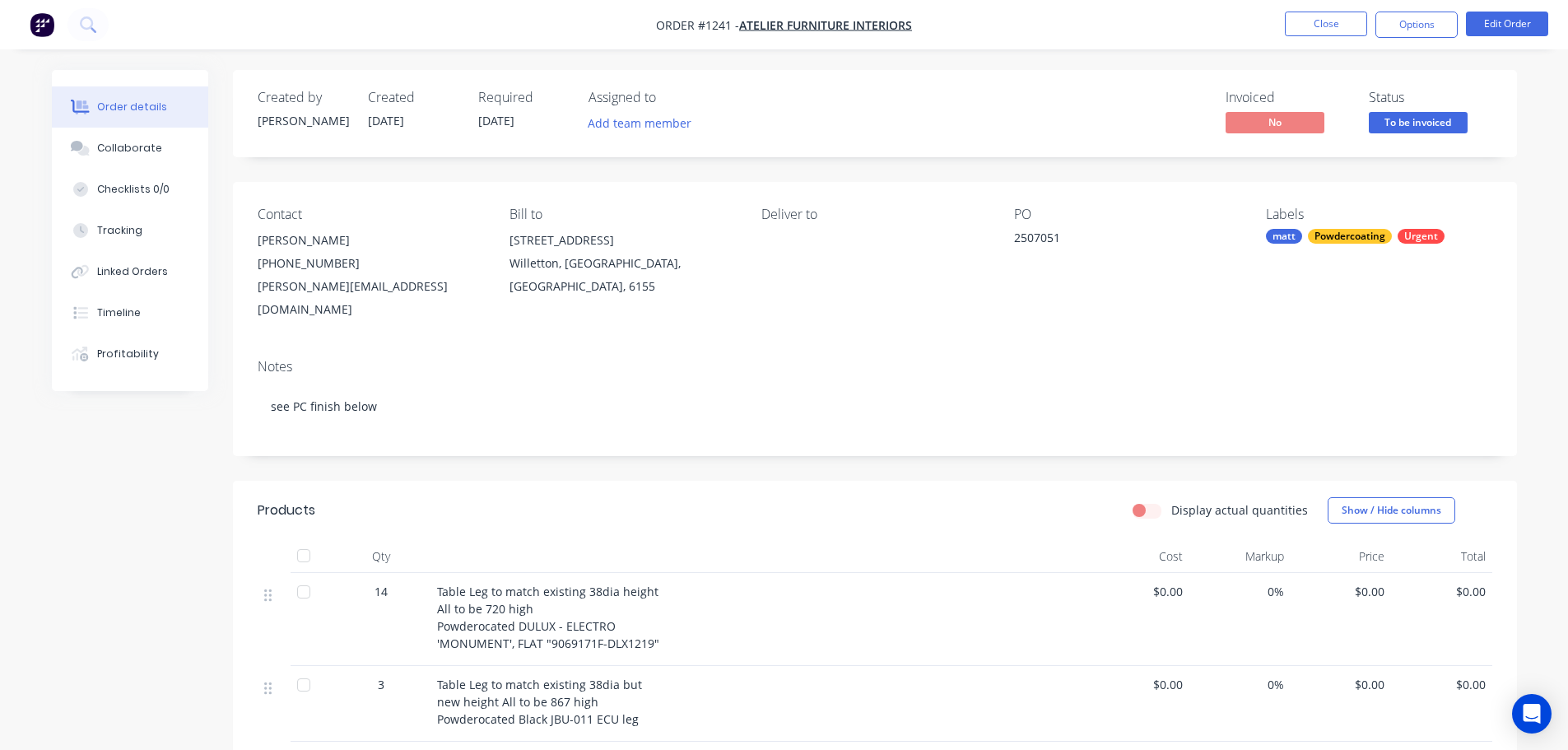
click at [438, 583] on span "Table Leg to match existing 38dia height All to be 720 high Powderocated DULUX …" at bounding box center [547, 617] width 222 height 68
drag, startPoint x: 438, startPoint y: 560, endPoint x: 551, endPoint y: 590, distance: 116.9
click at [551, 590] on div "Table Leg to match existing 38dia height All to be 720 high Powderocated DULUX …" at bounding box center [759, 617] width 645 height 70
copy span "Table Leg to match existing 38dia height All to be 720 high"
drag, startPoint x: 545, startPoint y: 549, endPoint x: 542, endPoint y: 557, distance: 8.5
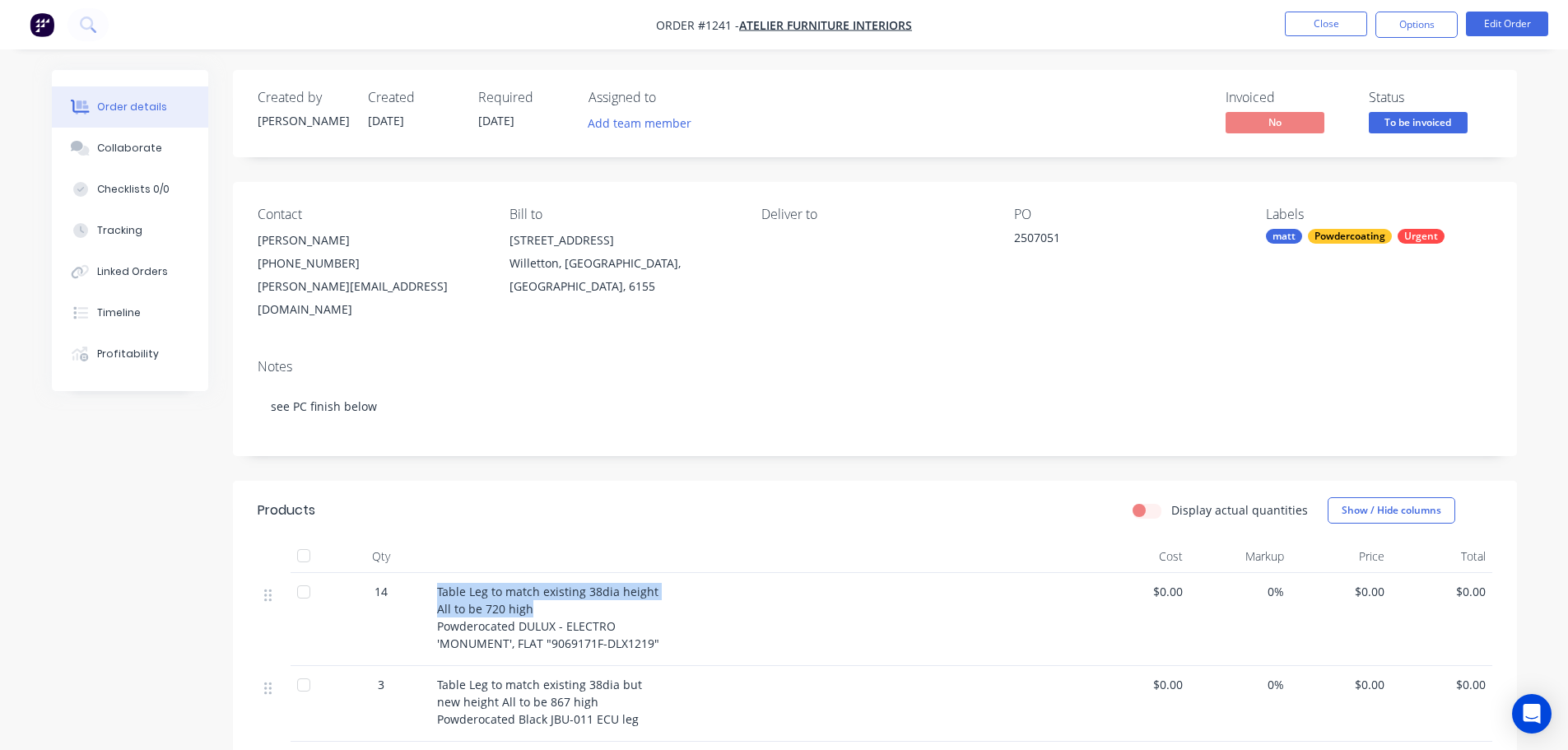
click at [545, 573] on div "Table Leg to match existing 38dia height All to be 720 high Powderocated DULUX …" at bounding box center [760, 619] width 659 height 93
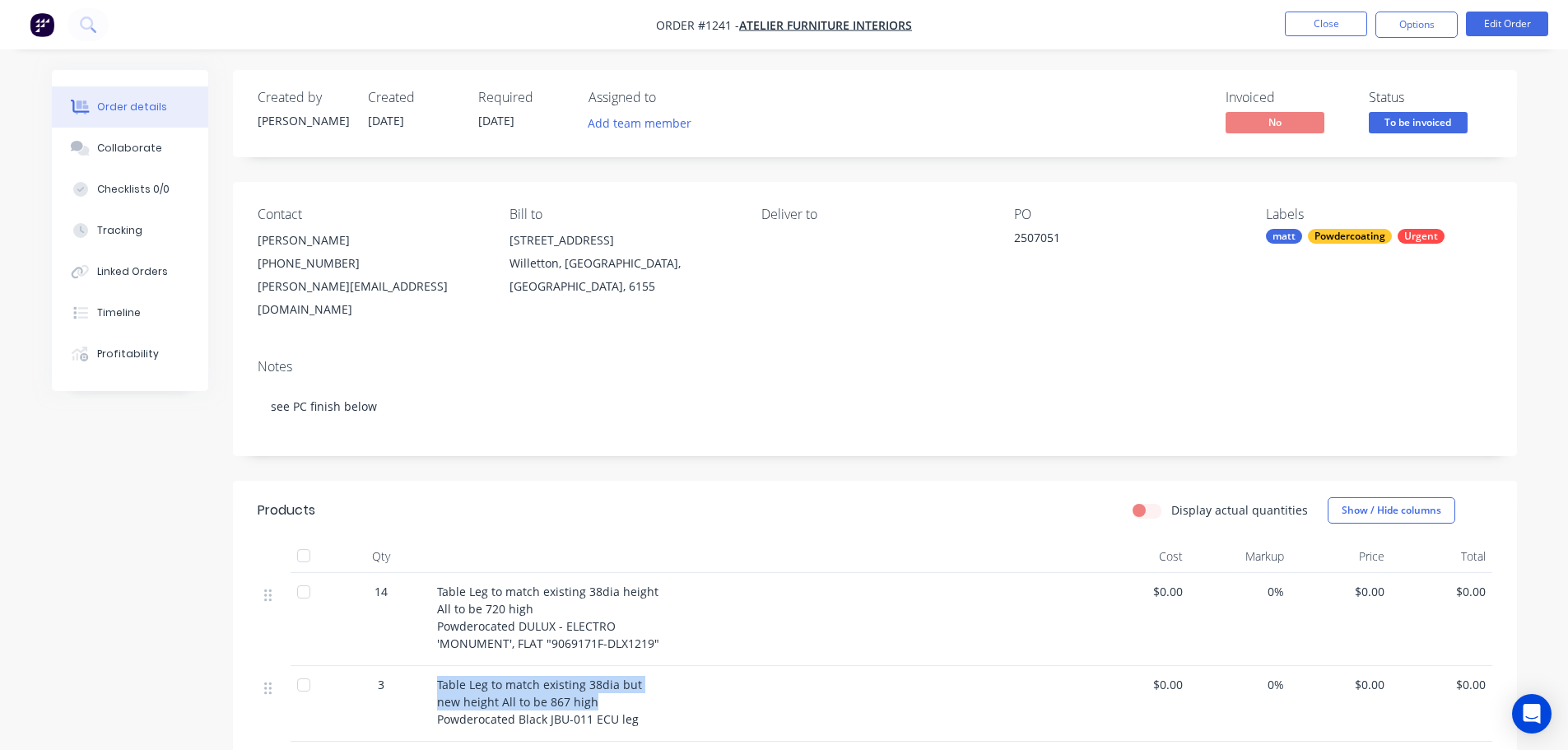
drag, startPoint x: 438, startPoint y: 659, endPoint x: 559, endPoint y: 675, distance: 122.1
click at [598, 679] on div "Table Leg to match existing 38dia but new height All to be 867 high Powderocate…" at bounding box center [759, 701] width 645 height 51
copy span "Table Leg to match existing 38dia but new height All to be 867 high"
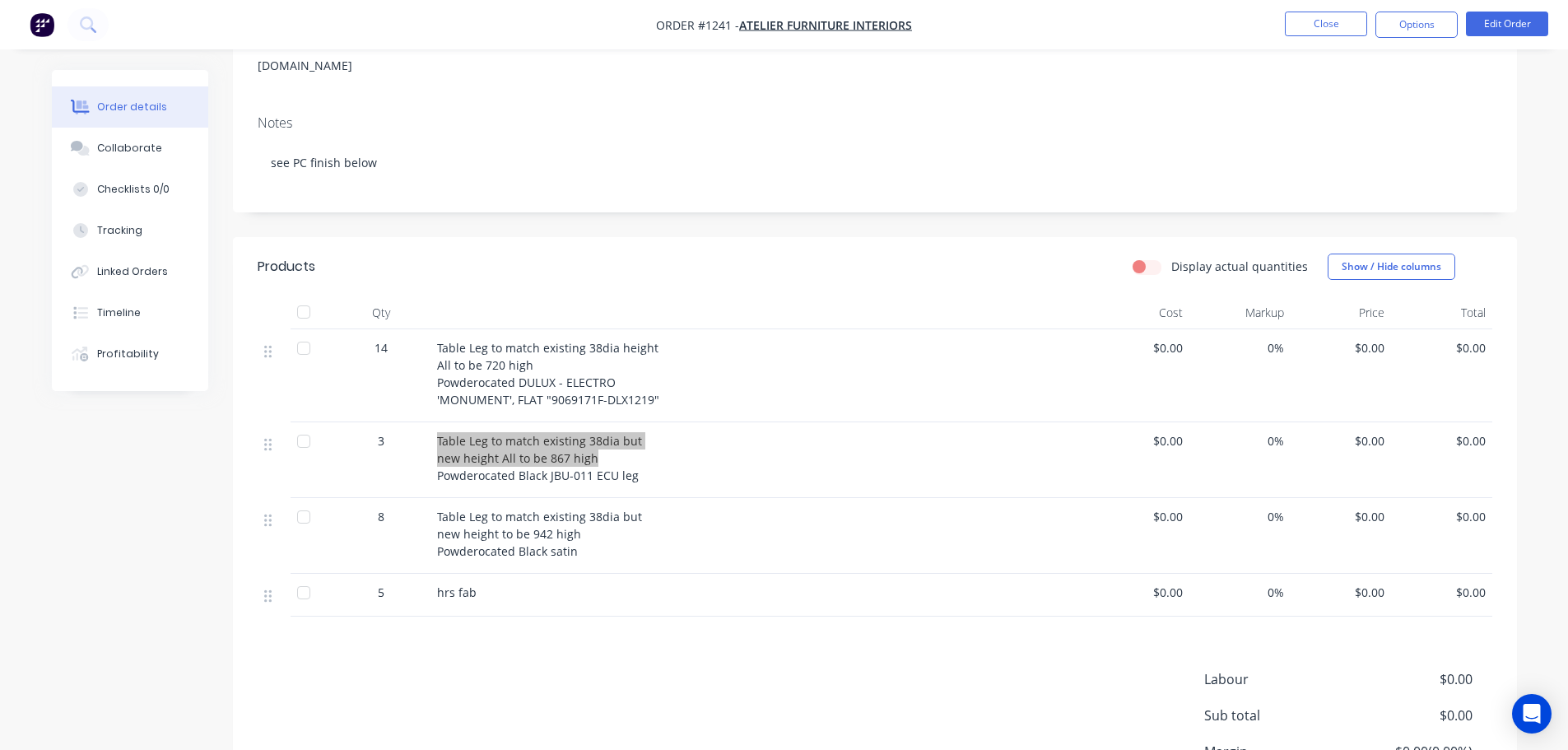
scroll to position [247, 0]
drag, startPoint x: 594, startPoint y: 528, endPoint x: 505, endPoint y: 489, distance: 97.2
click at [594, 526] on div "Table Leg to match existing 38dia but new height to be 942 high Powderocated Bl…" at bounding box center [759, 530] width 645 height 51
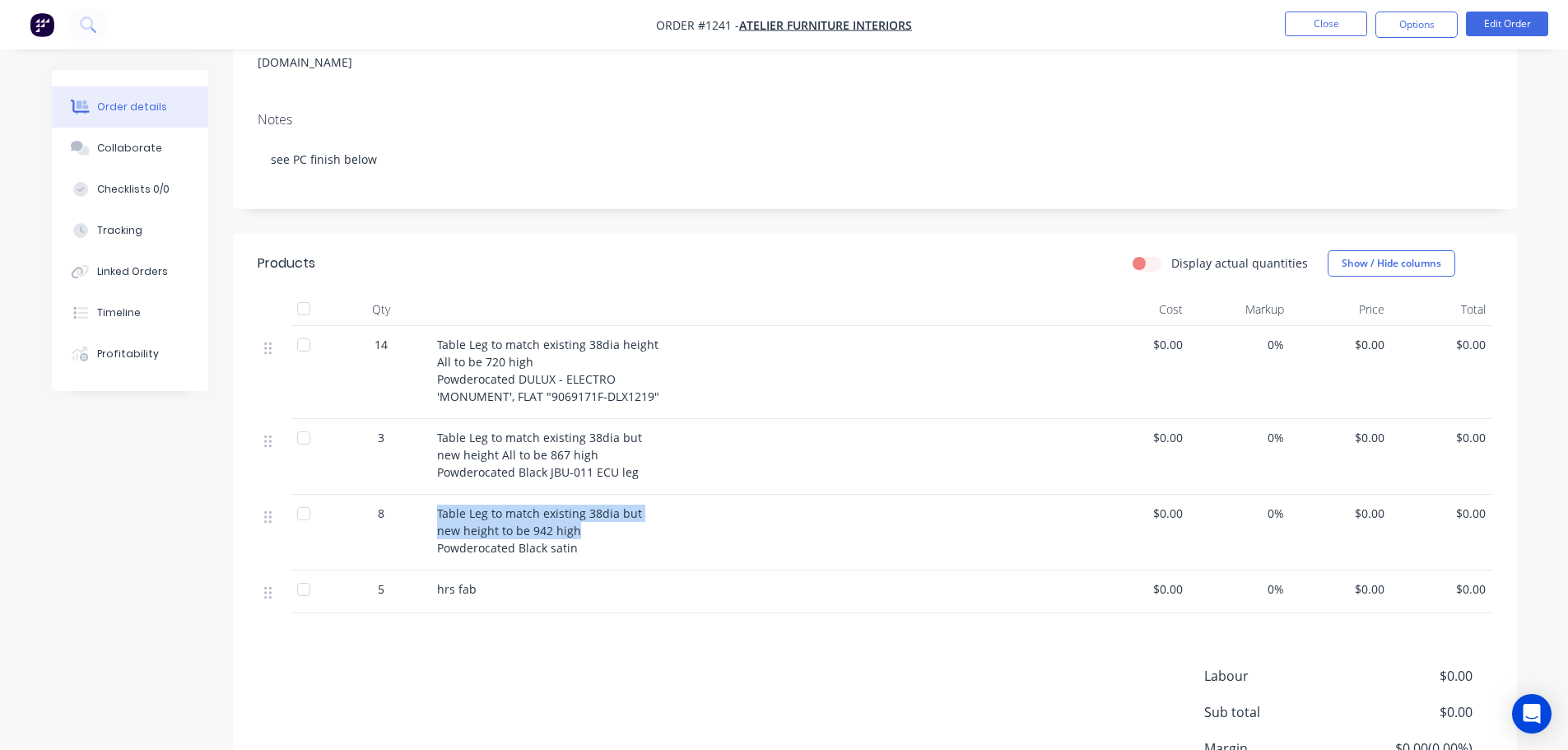
drag, startPoint x: 439, startPoint y: 488, endPoint x: 528, endPoint y: 497, distance: 89.5
click at [574, 507] on span "Table Leg to match existing 38dia but new height to be 942 high Powderocated Bl…" at bounding box center [539, 530] width 205 height 51
copy span "Table Leg to match existing 38dia but new height to be 942 high"
click at [112, 144] on div "Collaborate" at bounding box center [130, 149] width 65 height 15
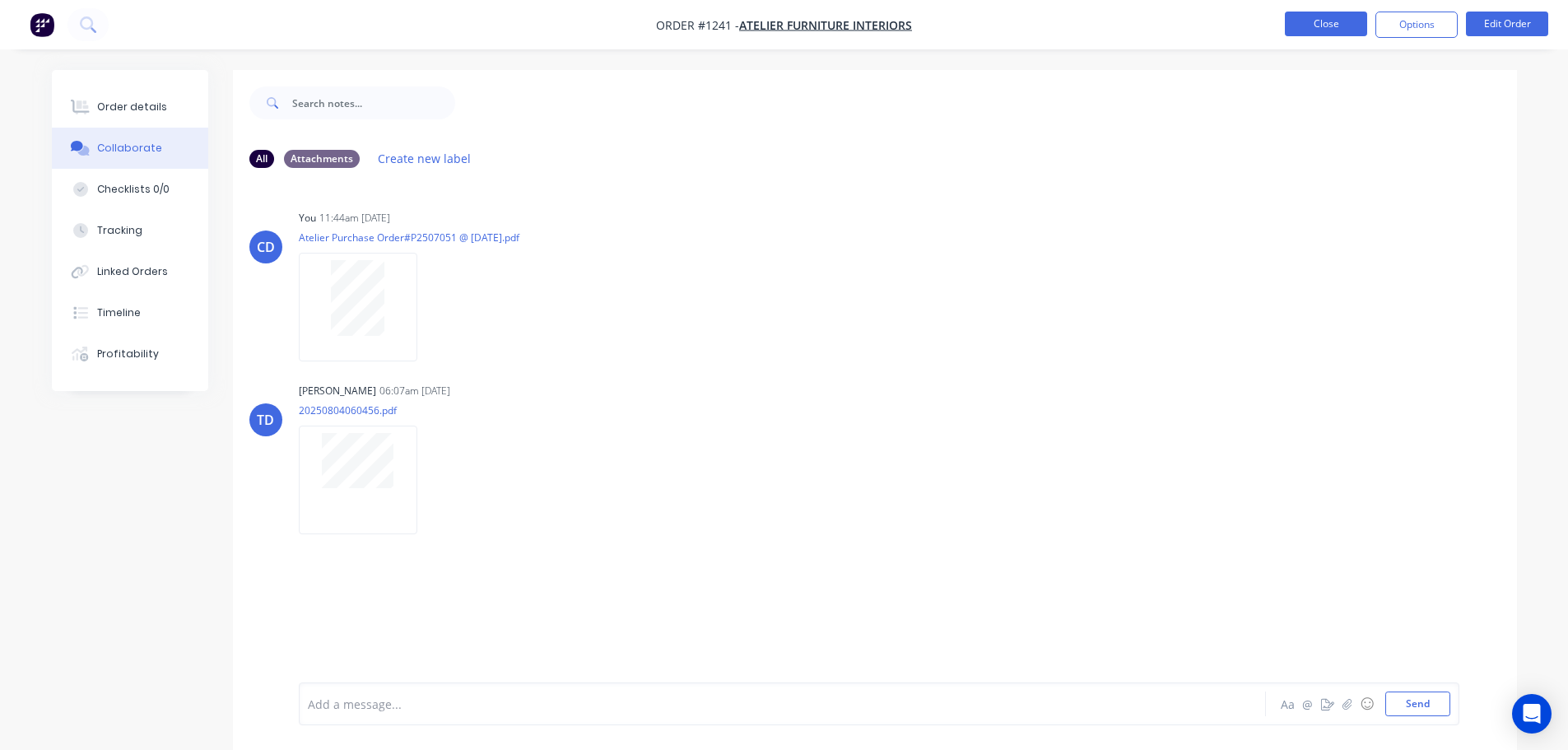
click at [1334, 30] on button "Close" at bounding box center [1326, 24] width 82 height 25
